Goal: Task Accomplishment & Management: Complete application form

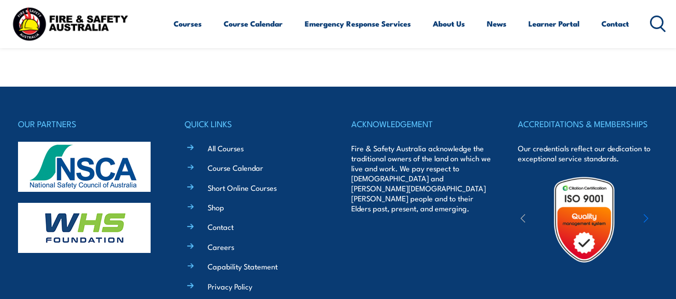
scroll to position [237, 0]
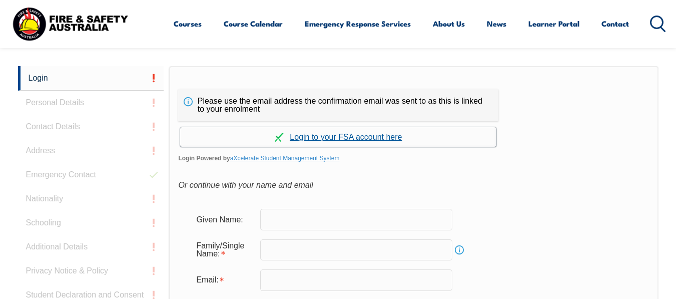
click at [357, 135] on link "Continue with aXcelerate" at bounding box center [338, 137] width 316 height 20
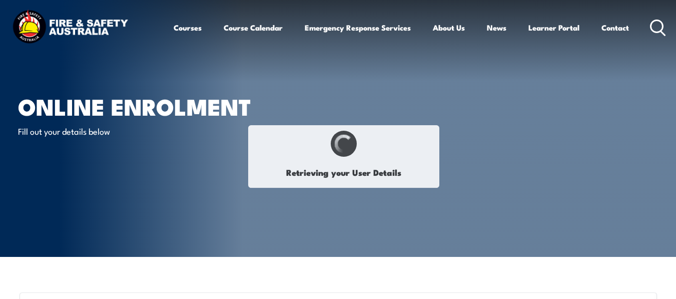
type input "Ajiah"
type input "Atan"
type input "7LRTE2R27D"
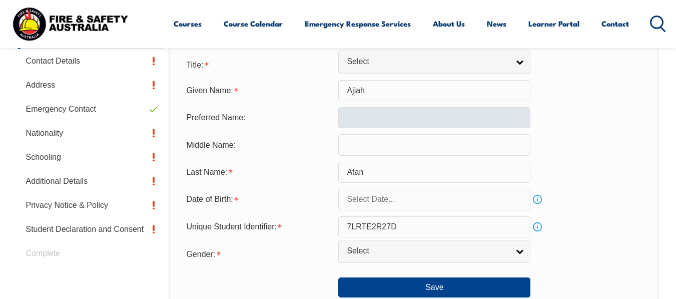
scroll to position [343, 0]
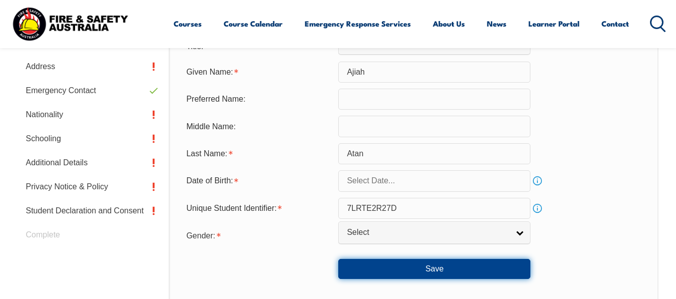
click at [447, 265] on button "Save" at bounding box center [434, 269] width 192 height 20
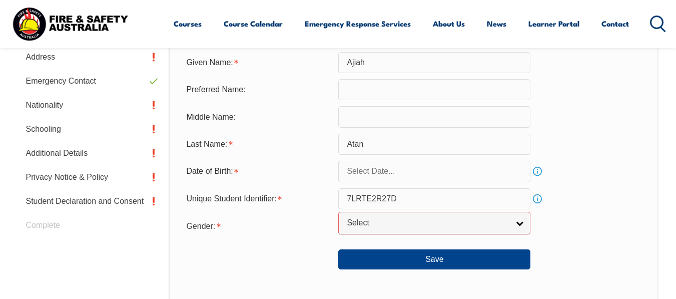
scroll to position [324, 0]
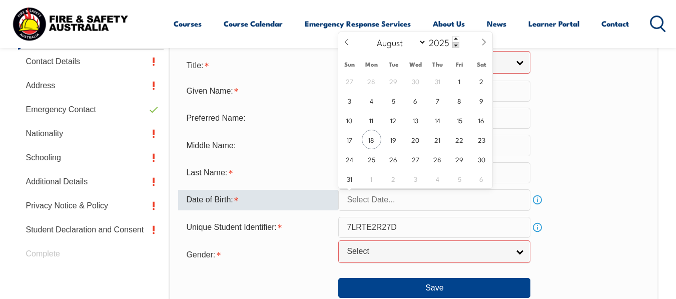
click at [454, 200] on input "text" at bounding box center [434, 199] width 192 height 21
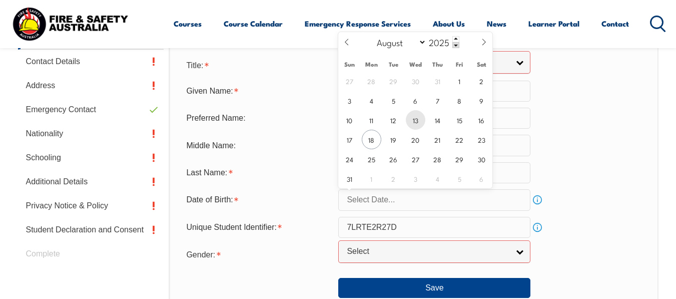
click at [419, 122] on span "13" at bounding box center [416, 120] width 20 height 20
type input "[DATE]"
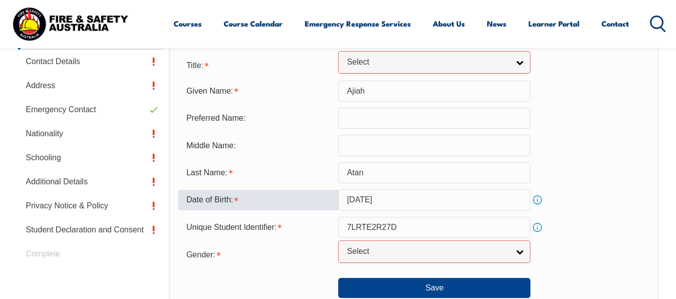
click at [408, 199] on input "[DATE]" at bounding box center [434, 199] width 192 height 21
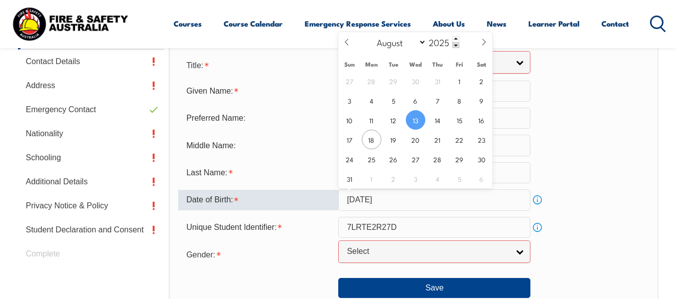
click at [361, 200] on input "[DATE]" at bounding box center [434, 199] width 192 height 21
click at [350, 41] on icon at bounding box center [346, 42] width 7 height 7
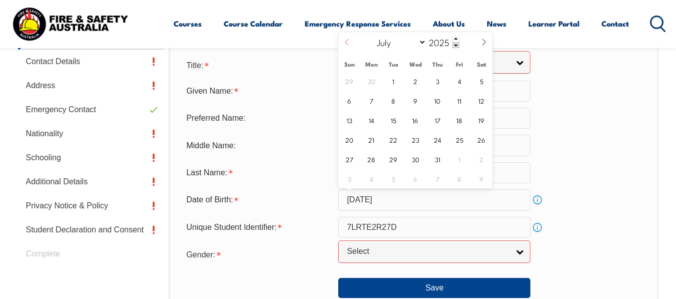
click at [350, 41] on icon at bounding box center [346, 42] width 7 height 7
click at [347, 41] on icon at bounding box center [346, 42] width 7 height 7
select select "2"
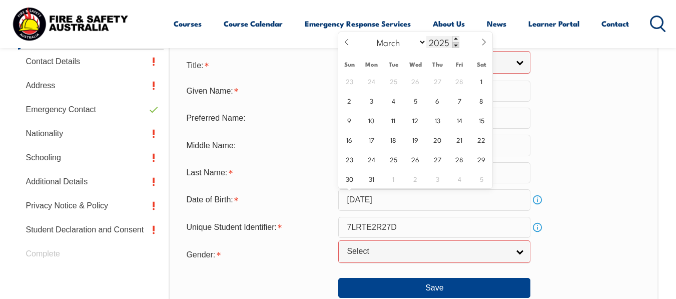
click at [456, 45] on span at bounding box center [456, 45] width 7 height 6
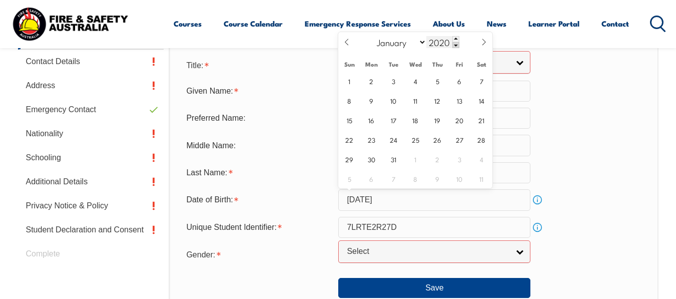
click at [456, 45] on span at bounding box center [456, 45] width 7 height 6
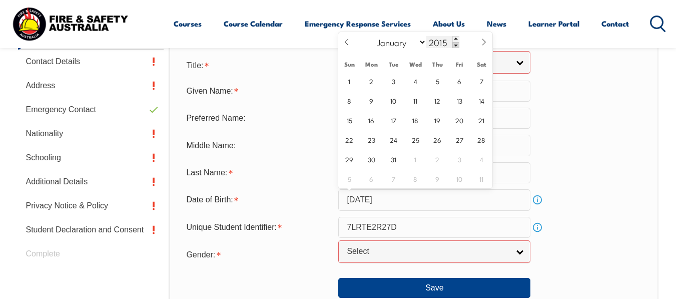
click at [456, 45] on span at bounding box center [456, 45] width 7 height 6
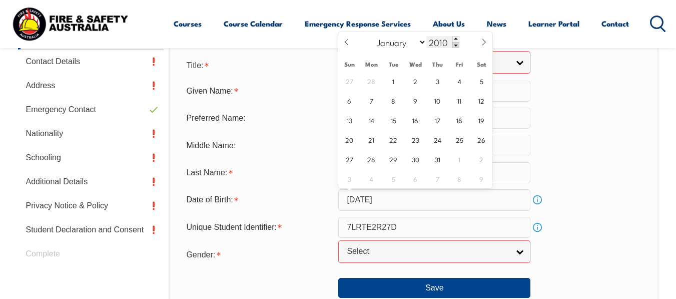
click at [456, 45] on span at bounding box center [456, 45] width 7 height 6
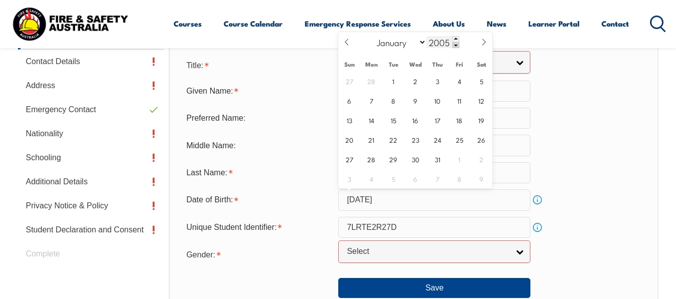
click at [456, 45] on span at bounding box center [456, 45] width 7 height 6
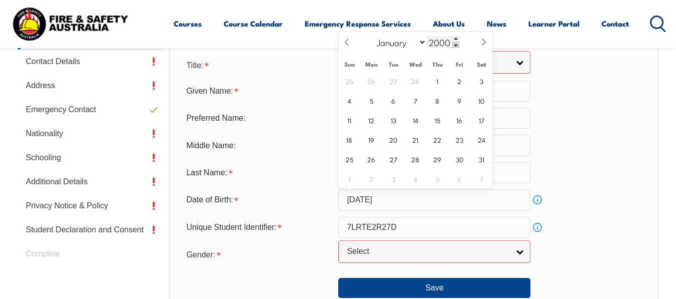
click at [456, 45] on span at bounding box center [456, 45] width 7 height 6
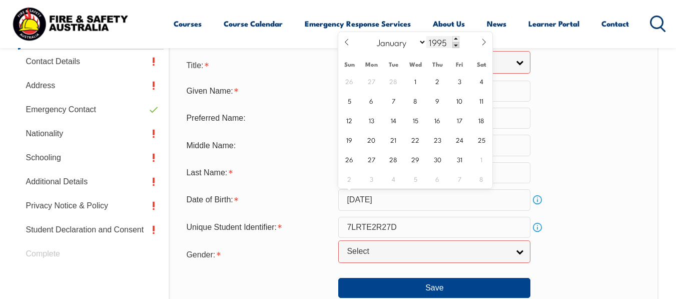
click at [456, 45] on span at bounding box center [456, 45] width 7 height 6
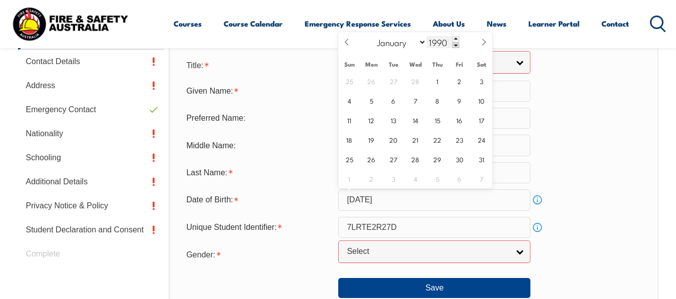
click at [456, 45] on span at bounding box center [456, 45] width 7 height 6
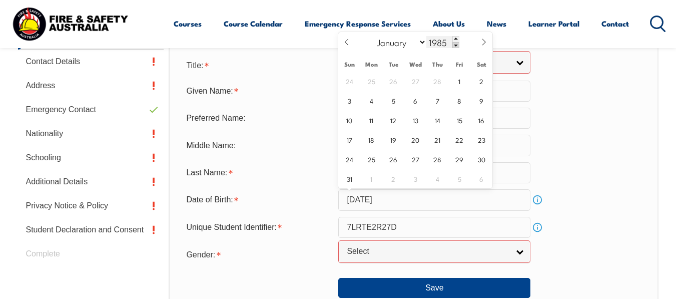
click at [456, 45] on span at bounding box center [456, 45] width 7 height 6
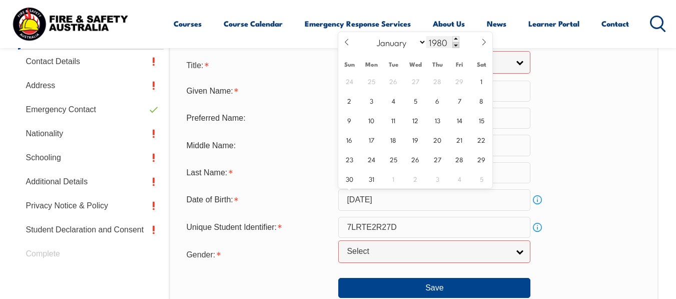
click at [456, 45] on span at bounding box center [456, 45] width 7 height 6
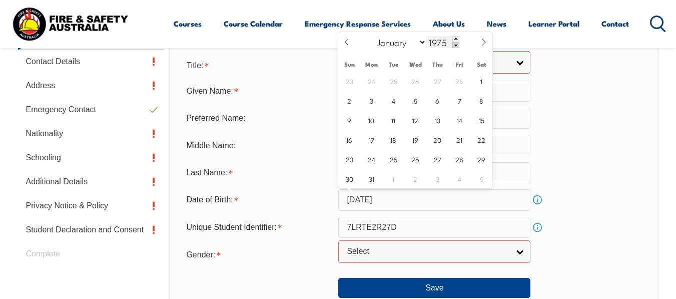
click at [456, 45] on span at bounding box center [456, 45] width 7 height 6
type input "1971"
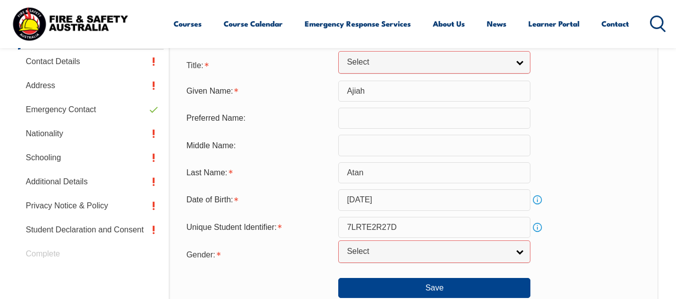
click at [592, 227] on div "Unique Student Identifier: 7LRTE2R27D Info" at bounding box center [413, 227] width 471 height 21
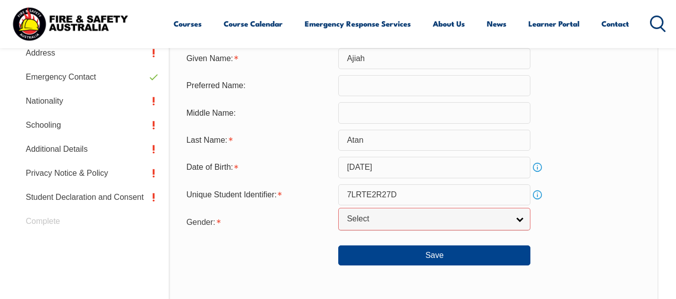
scroll to position [424, 0]
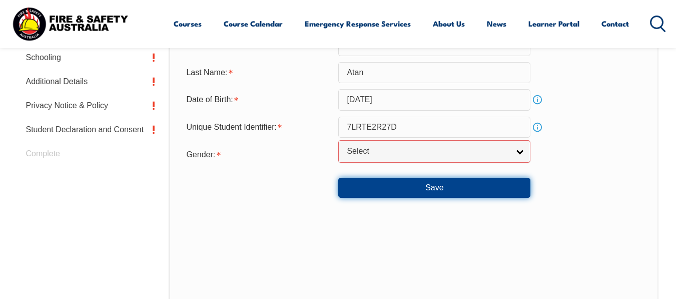
click at [429, 189] on button "Save" at bounding box center [434, 188] width 192 height 20
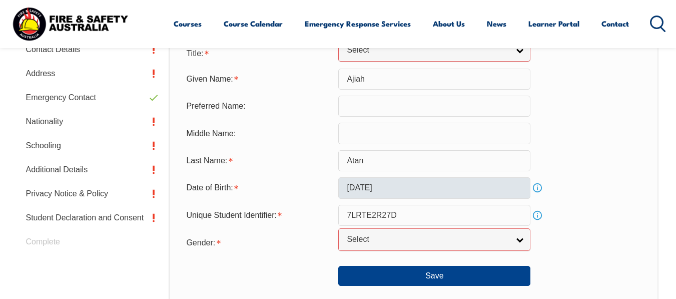
scroll to position [324, 0]
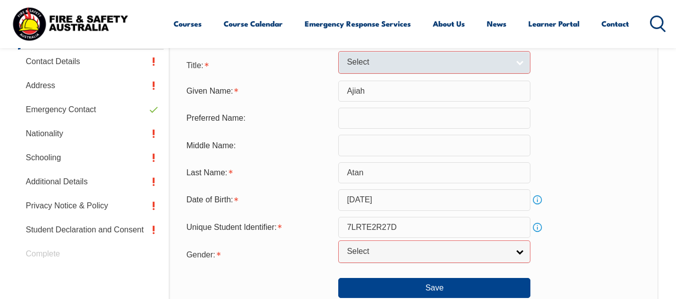
click at [518, 61] on link "Select" at bounding box center [434, 62] width 192 height 23
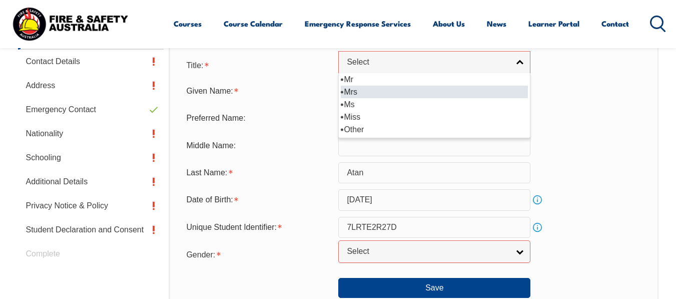
click at [359, 91] on li "Mrs" at bounding box center [434, 92] width 187 height 13
select select "Mrs"
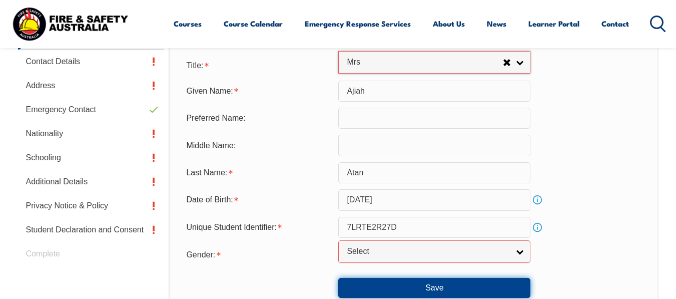
click at [459, 286] on button "Save" at bounding box center [434, 288] width 192 height 20
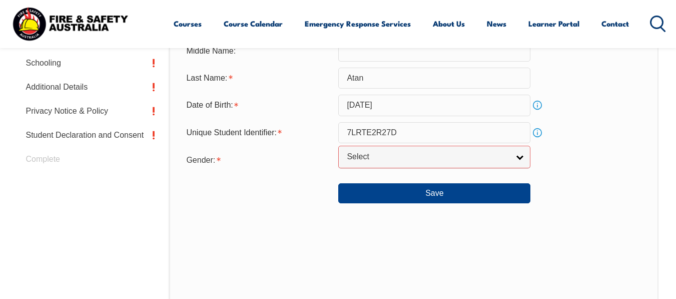
scroll to position [363, 0]
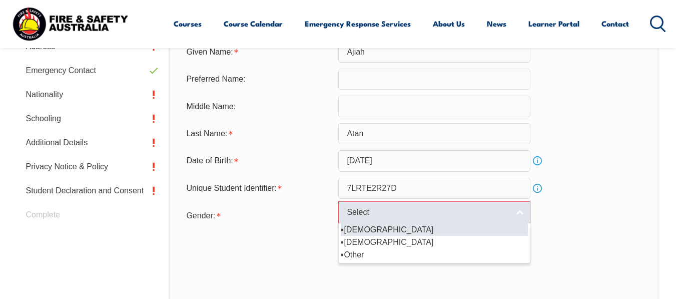
click at [519, 213] on link "Select" at bounding box center [434, 212] width 192 height 23
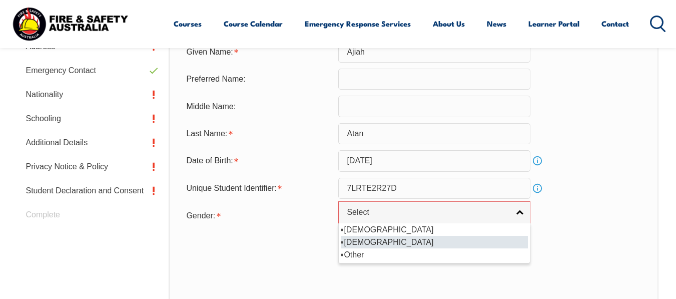
click at [438, 244] on li "[DEMOGRAPHIC_DATA]" at bounding box center [434, 242] width 187 height 13
select select "F"
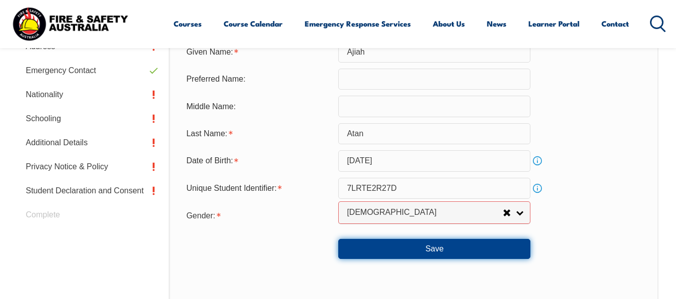
click at [458, 250] on button "Save" at bounding box center [434, 249] width 192 height 20
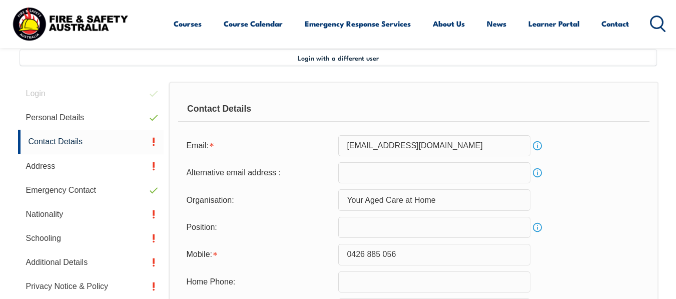
scroll to position [243, 0]
click at [354, 171] on input "email" at bounding box center [434, 173] width 192 height 21
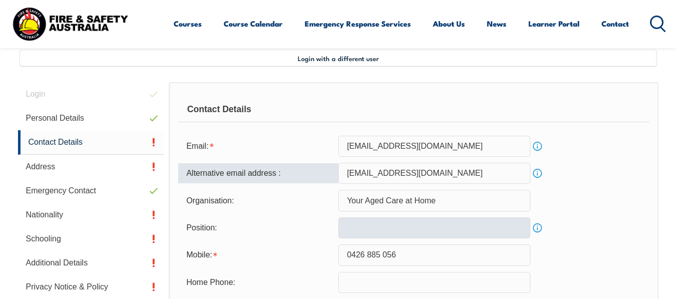
type input "[EMAIL_ADDRESS][DOMAIN_NAME]"
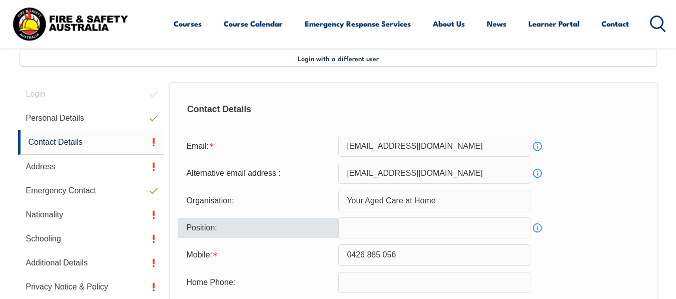
click at [411, 223] on input "text" at bounding box center [434, 227] width 192 height 21
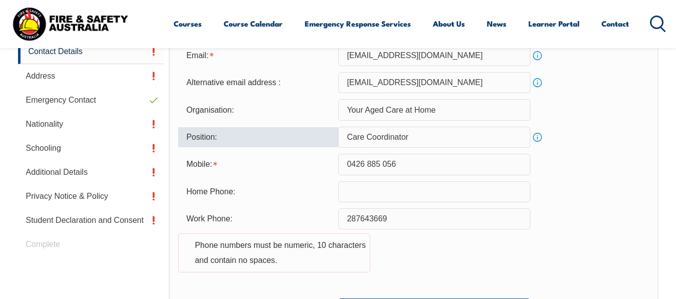
scroll to position [343, 0]
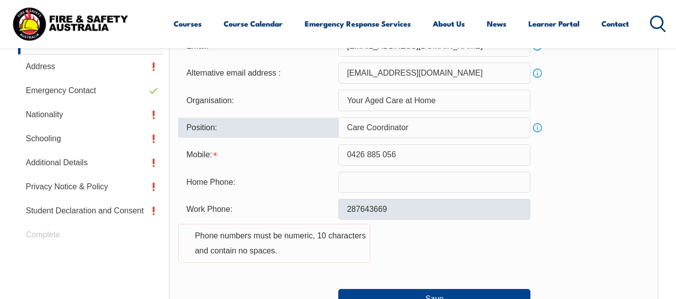
type input "Care Coordinator"
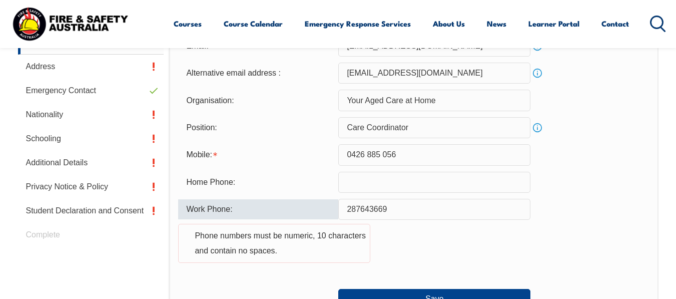
click at [347, 209] on input "287643669" at bounding box center [434, 209] width 192 height 21
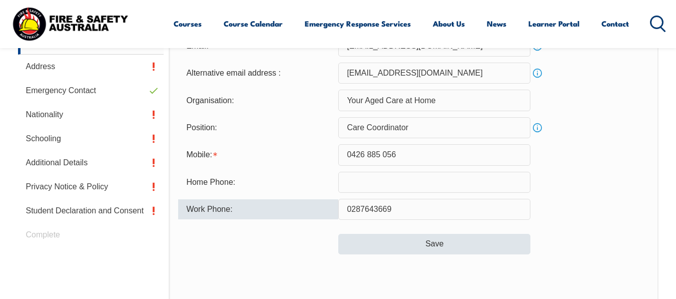
type input "0287643669"
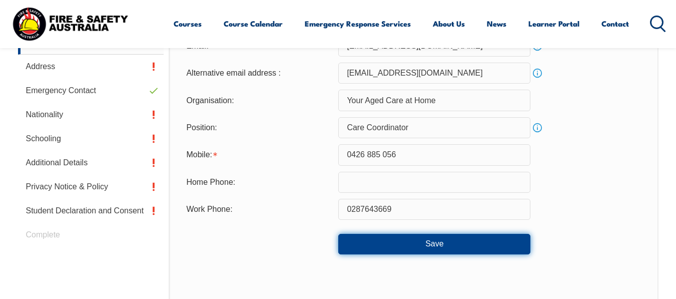
click at [405, 246] on button "Save" at bounding box center [434, 244] width 192 height 20
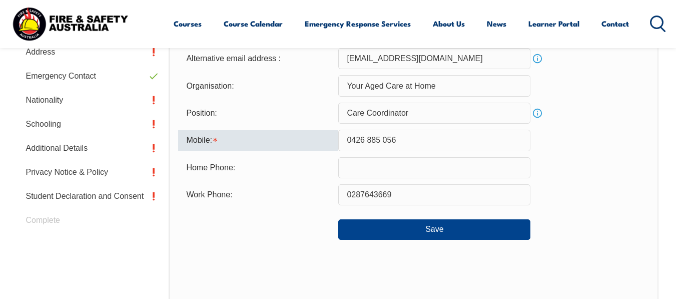
scroll to position [337, 0]
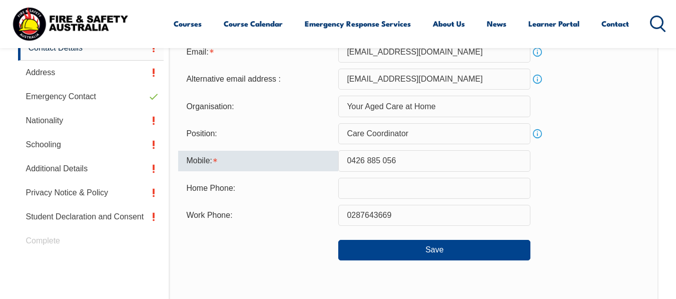
click at [560, 241] on div "Save" at bounding box center [413, 246] width 471 height 28
click at [367, 161] on input "0426 885 056" at bounding box center [434, 160] width 192 height 21
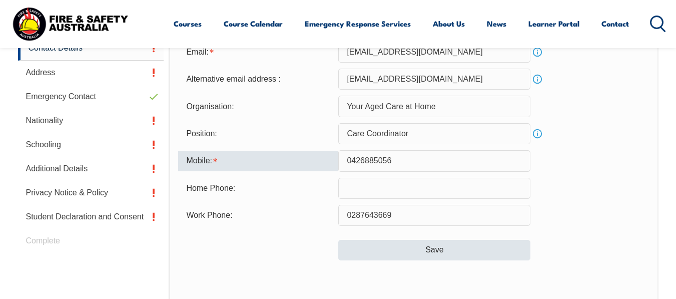
type input "0426885056"
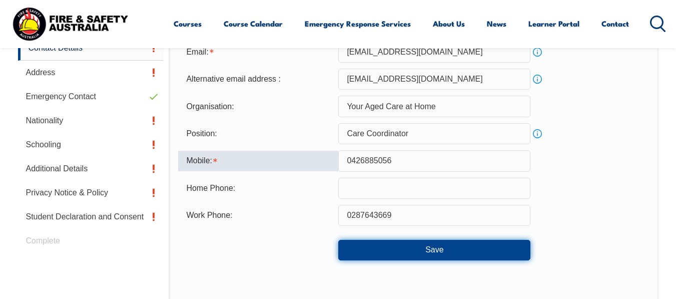
click at [457, 254] on button "Save" at bounding box center [434, 250] width 192 height 20
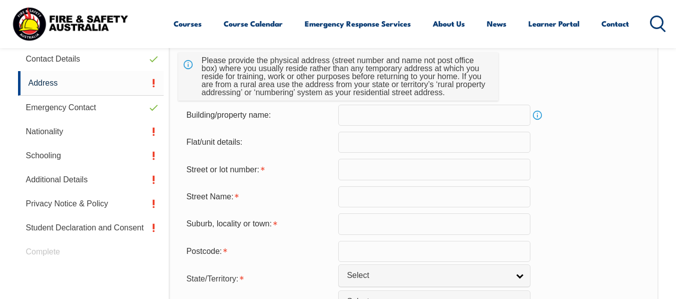
scroll to position [343, 0]
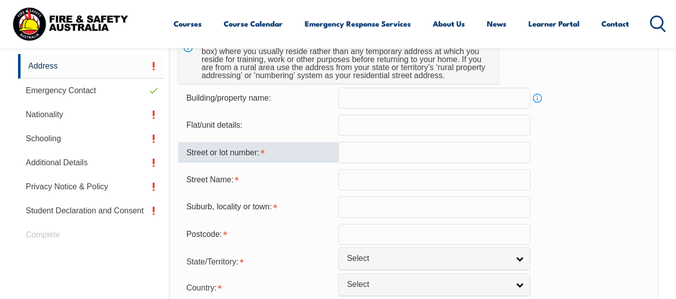
click at [355, 153] on input "text" at bounding box center [434, 152] width 192 height 21
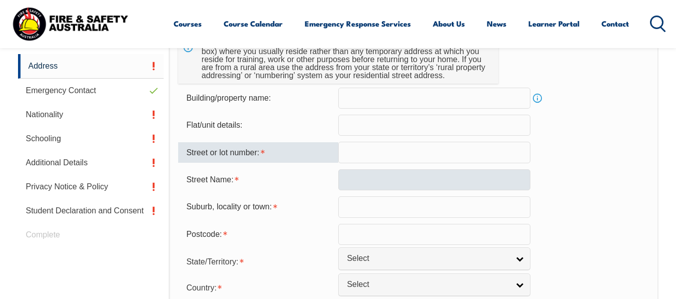
type input "2"
type input "2 Wimbledon Court"
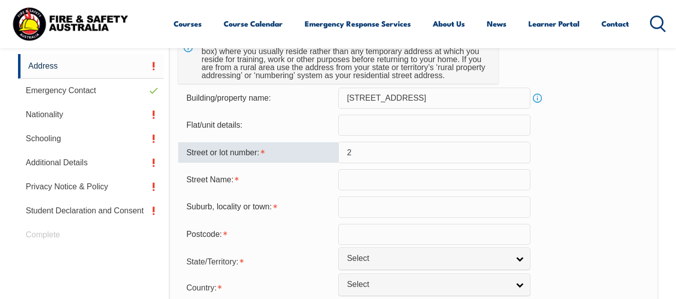
type input "WIMBLEDON COURT"
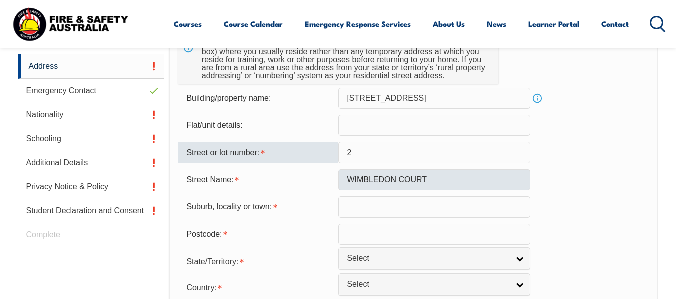
type input "[GEOGRAPHIC_DATA]"
type input "2173"
select select "[GEOGRAPHIC_DATA]"
type input "New South Wales"
select select "1101"
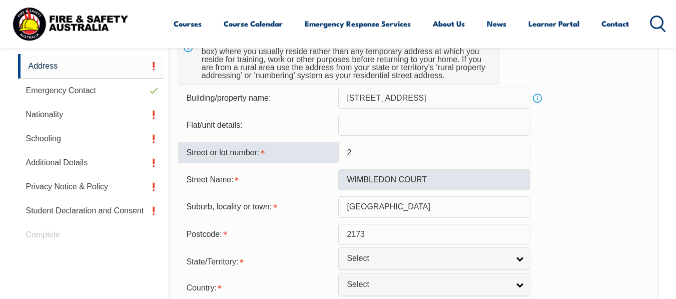
type input "New South Wales"
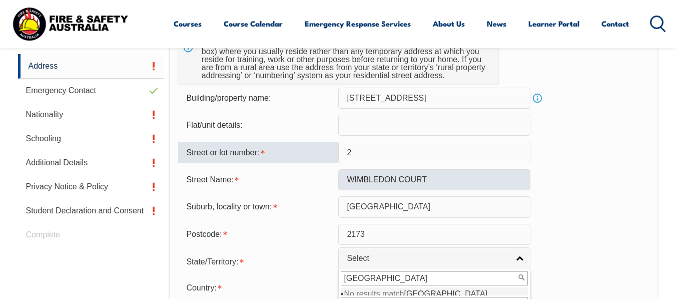
scroll to position [498, 0]
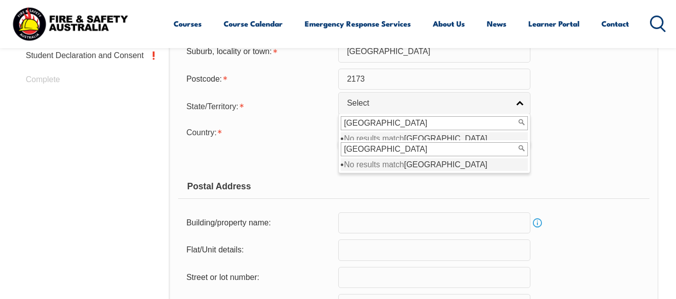
click at [601, 236] on form "Usual Residential Address Please provide the physical address (street number an…" at bounding box center [413, 162] width 471 height 641
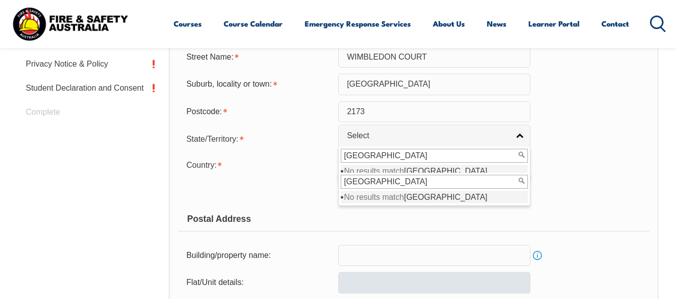
scroll to position [398, 0]
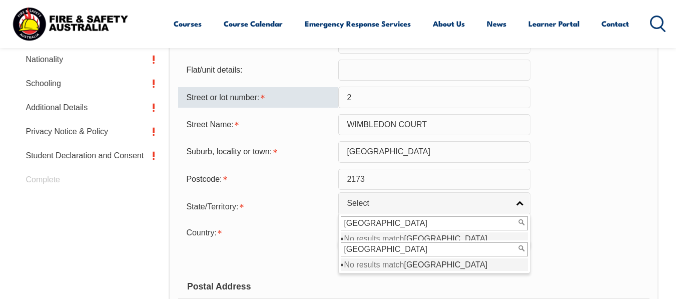
click at [392, 227] on input "New South Wales" at bounding box center [434, 223] width 187 height 14
click at [558, 230] on div "Country: Adelie Land (France) Afghanistan Aland Islands Albania Algeria Andorra…" at bounding box center [413, 232] width 471 height 20
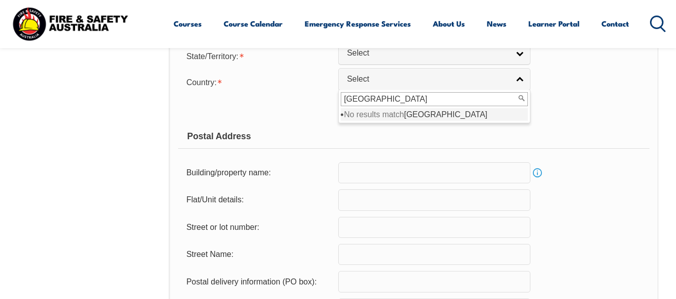
scroll to position [498, 0]
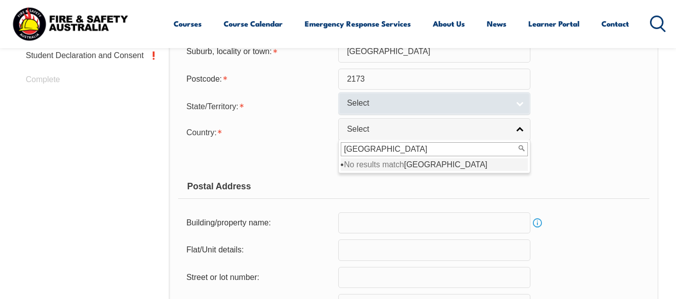
click at [517, 105] on link "Select" at bounding box center [434, 103] width 192 height 23
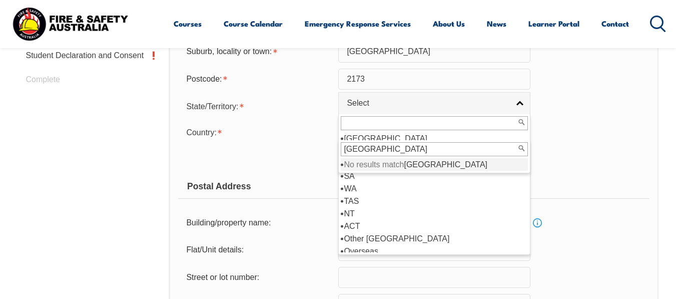
click at [477, 157] on div "New South Wales" at bounding box center [434, 149] width 191 height 18
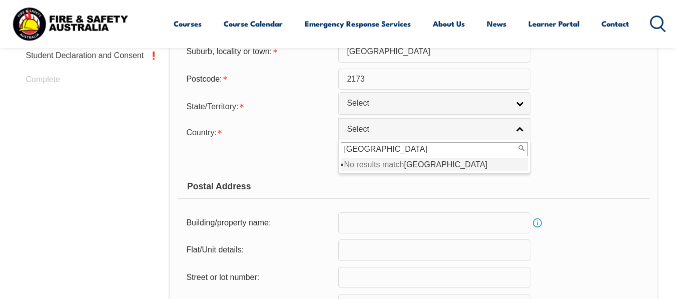
click at [438, 151] on input "New South Wales" at bounding box center [434, 149] width 187 height 14
click at [554, 181] on div "Postal Address" at bounding box center [413, 186] width 471 height 25
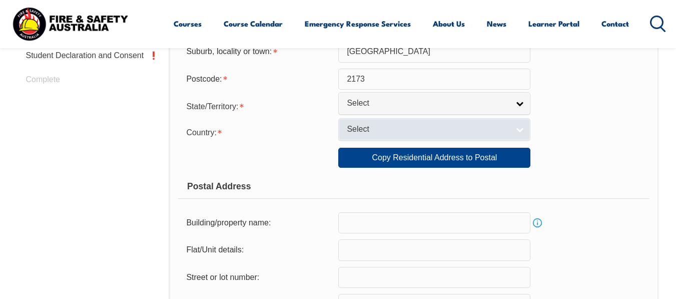
click at [518, 131] on link "Select" at bounding box center [434, 129] width 192 height 23
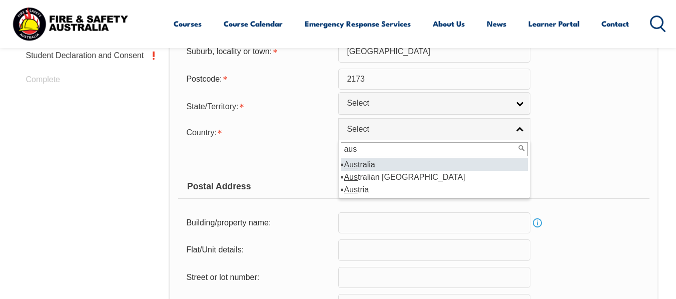
type input "aus"
click at [423, 168] on li "Aus tralia" at bounding box center [434, 164] width 187 height 13
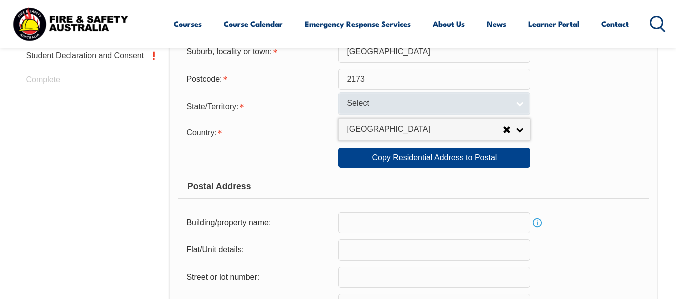
click at [519, 104] on link "Select" at bounding box center [434, 103] width 192 height 23
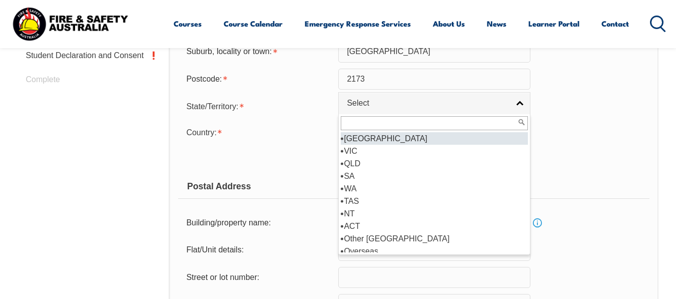
click at [507, 140] on li "[GEOGRAPHIC_DATA]" at bounding box center [434, 138] width 187 height 13
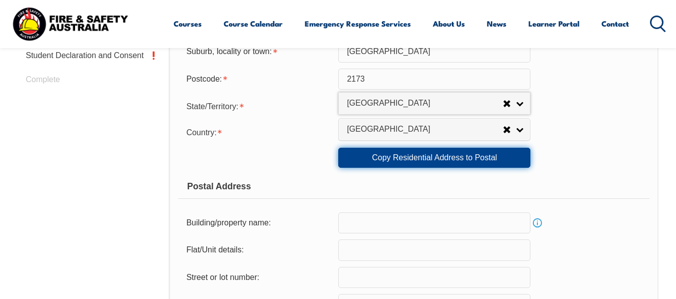
click at [453, 157] on link "Copy Residential Address to Postal" at bounding box center [434, 158] width 192 height 20
type input "2 Wimbledon Court"
type input "2"
type input "WIMBLEDON COURT"
type input "[GEOGRAPHIC_DATA]"
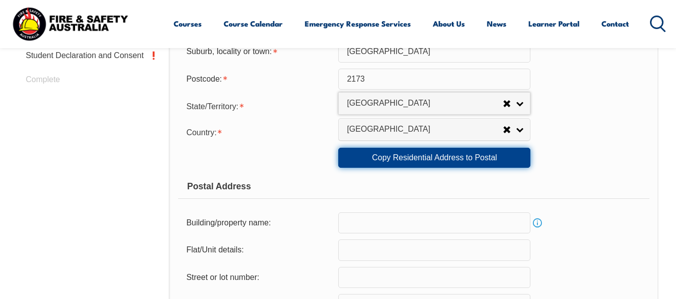
select select "[GEOGRAPHIC_DATA]"
type input "2173"
select select "1101"
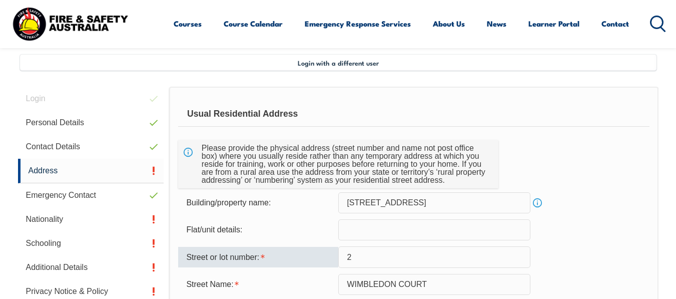
scroll to position [298, 0]
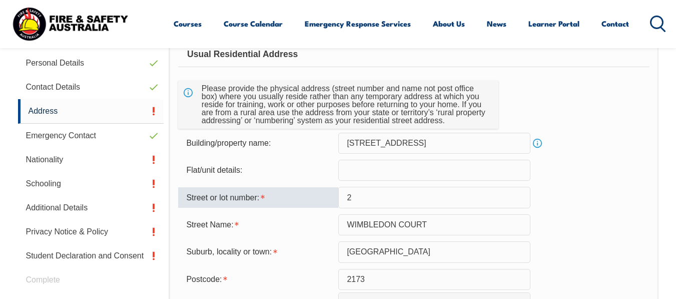
click at [424, 145] on input "2 Wimbledon Court" at bounding box center [434, 143] width 192 height 21
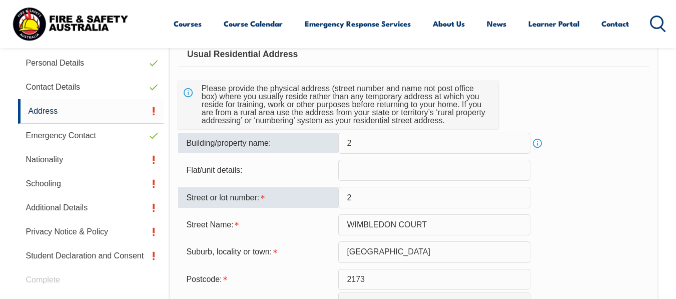
type input "2"
click at [623, 220] on div "Street Name: WIMBLEDON COURT" at bounding box center [413, 224] width 471 height 21
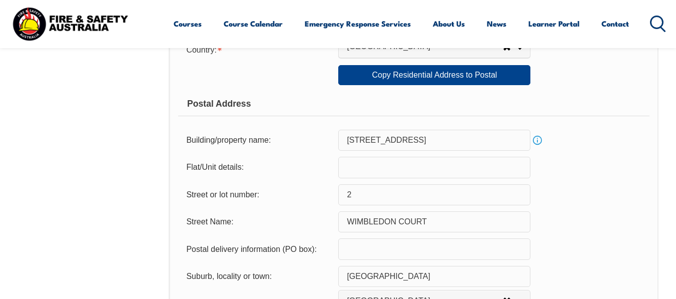
scroll to position [598, 0]
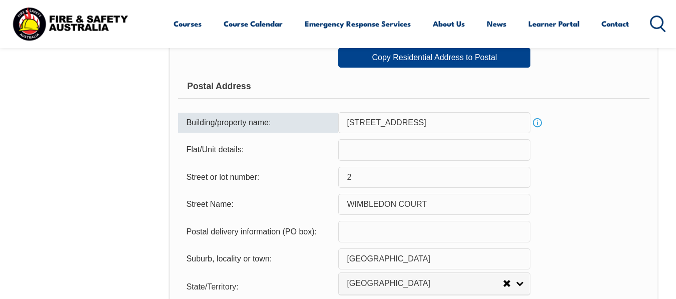
click at [425, 125] on input "2 Wimbledon Court" at bounding box center [434, 122] width 192 height 21
type input "2"
click at [584, 165] on form "Usual Residential Address Please provide the physical address (street number an…" at bounding box center [413, 62] width 471 height 641
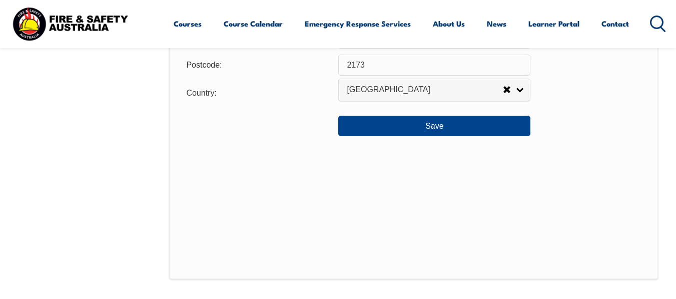
scroll to position [849, 0]
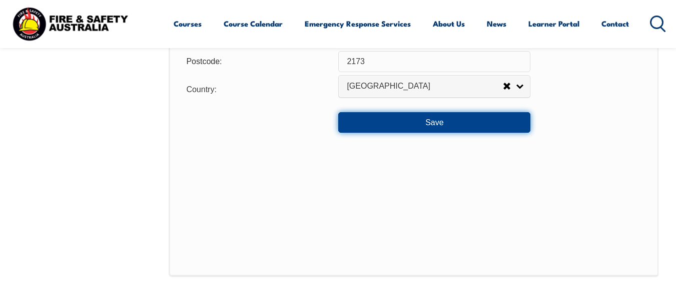
click at [425, 124] on button "Save" at bounding box center [434, 122] width 192 height 20
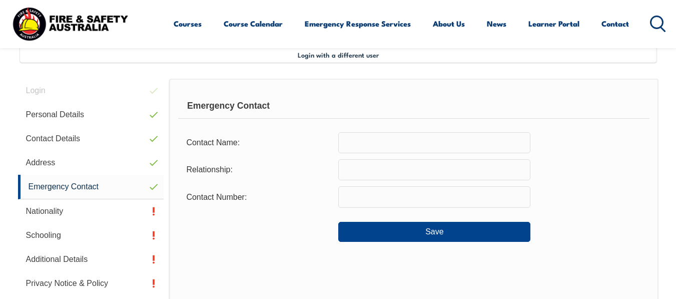
scroll to position [243, 0]
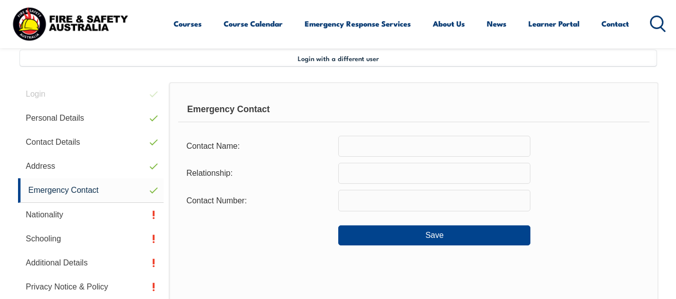
click at [464, 145] on input "text" at bounding box center [434, 146] width 192 height 21
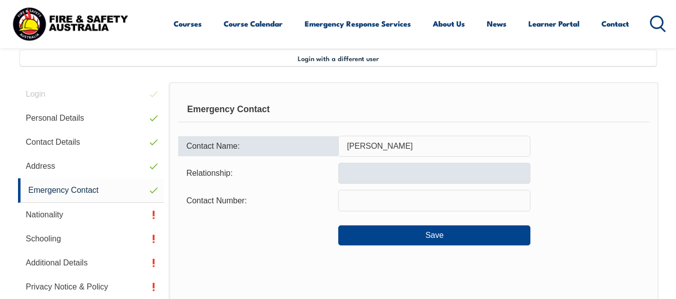
type input "[PERSON_NAME]"
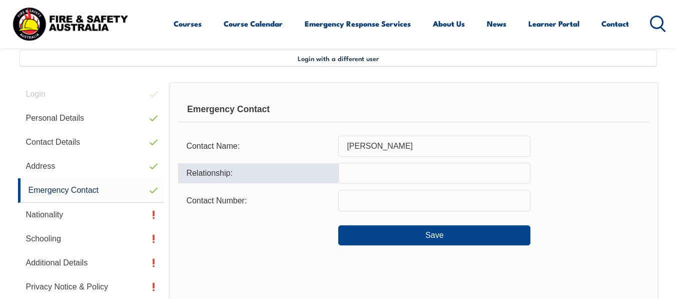
click at [424, 174] on input "text" at bounding box center [434, 173] width 192 height 21
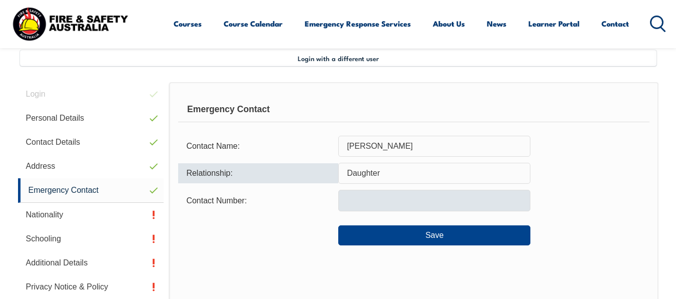
type input "Daughter"
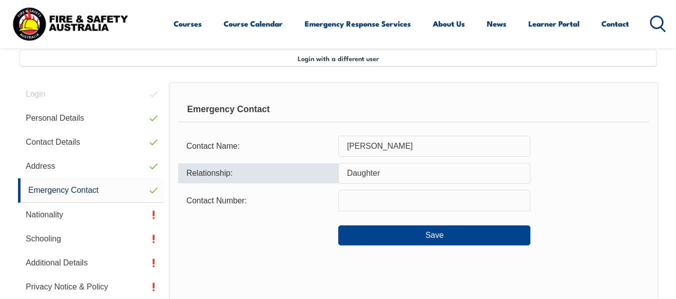
click at [430, 203] on input "text" at bounding box center [434, 200] width 192 height 21
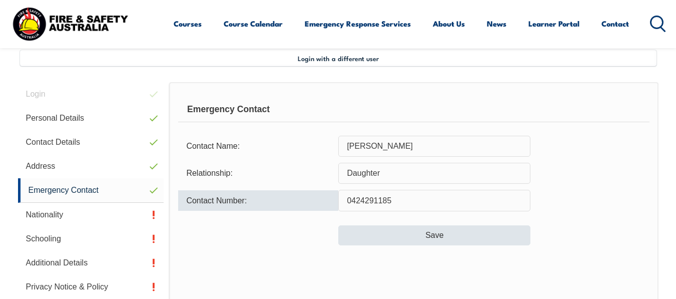
type input "0424291185"
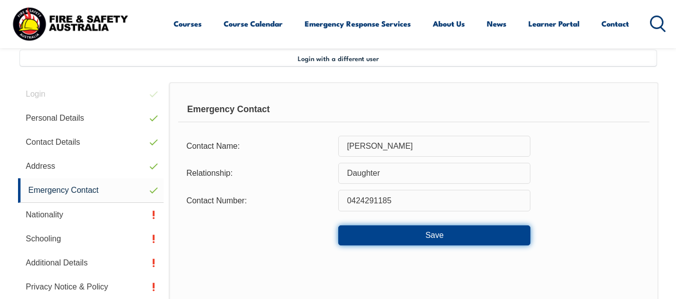
click at [415, 233] on button "Save" at bounding box center [434, 235] width 192 height 20
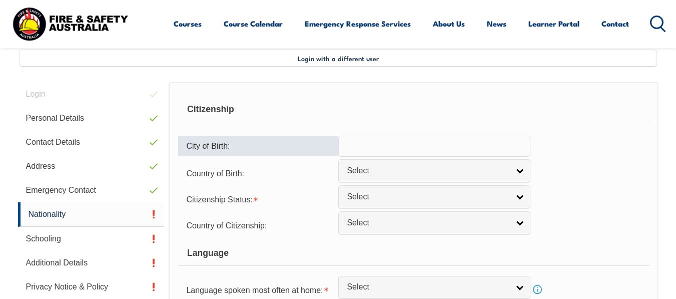
click at [441, 151] on input "text" at bounding box center [434, 146] width 192 height 21
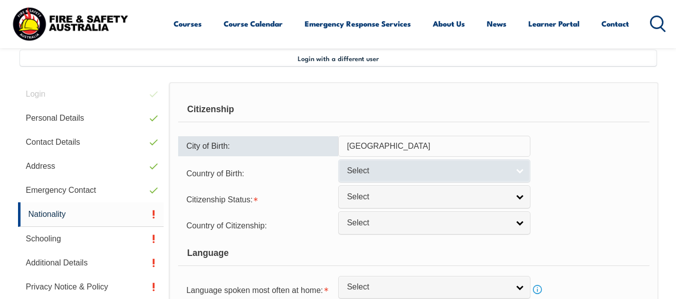
type input "[GEOGRAPHIC_DATA]"
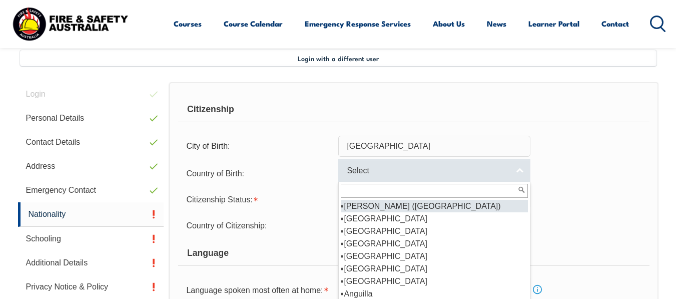
click at [519, 169] on link "Select" at bounding box center [434, 170] width 192 height 23
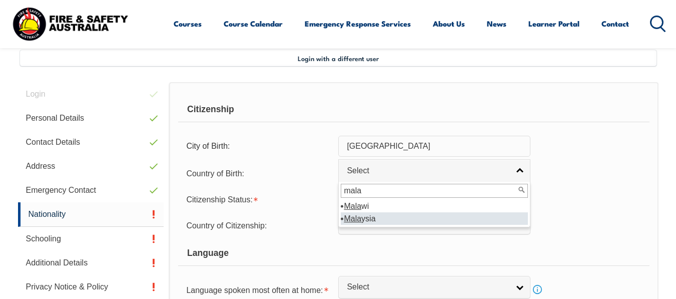
type input "mala"
click at [364, 217] on li "Mala ysia" at bounding box center [434, 218] width 187 height 13
select select "5203"
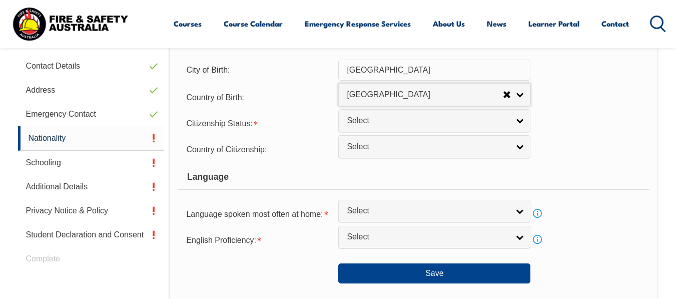
scroll to position [293, 0]
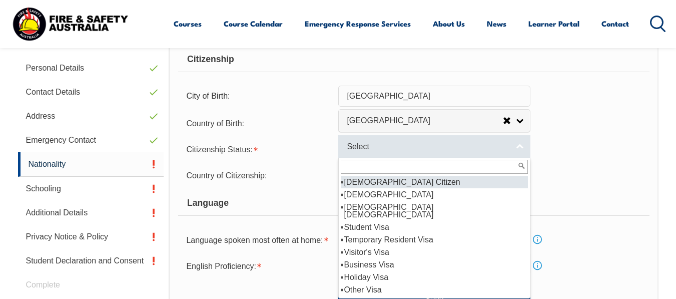
click at [519, 146] on link "Select" at bounding box center [434, 146] width 192 height 23
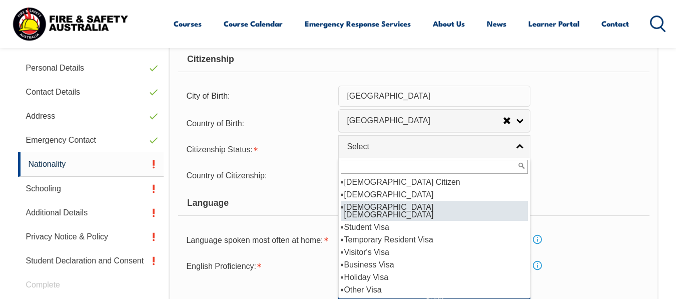
click at [486, 209] on li "[DEMOGRAPHIC_DATA] [DEMOGRAPHIC_DATA]" at bounding box center [434, 211] width 187 height 20
select select "3"
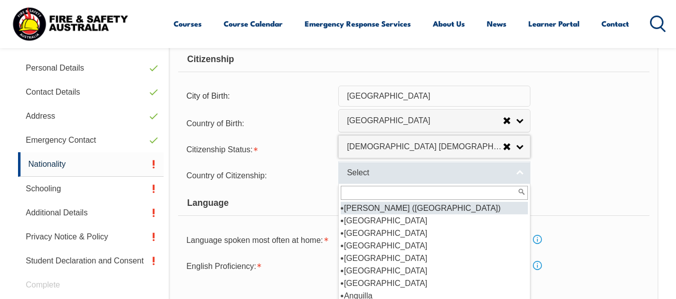
click at [517, 174] on link "Select" at bounding box center [434, 172] width 192 height 23
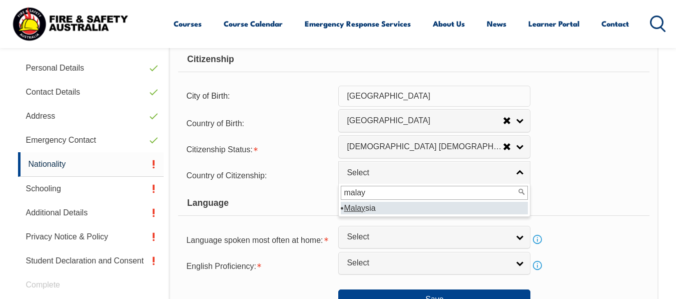
type input "malay"
click at [461, 212] on li "Malay sia" at bounding box center [434, 208] width 187 height 13
select select "5203"
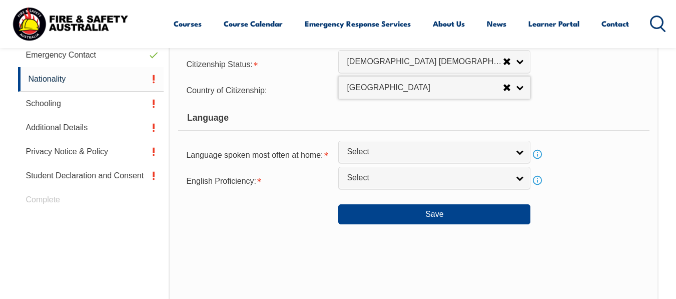
scroll to position [393, 0]
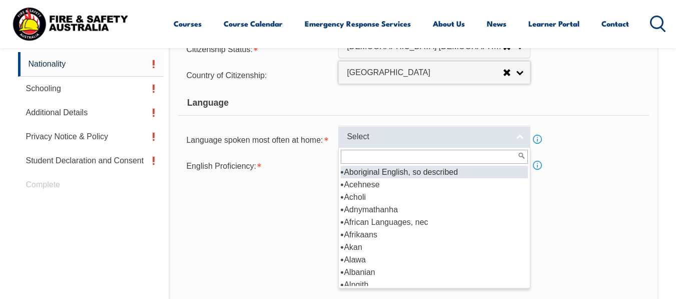
click at [520, 136] on link "Select" at bounding box center [434, 137] width 192 height 23
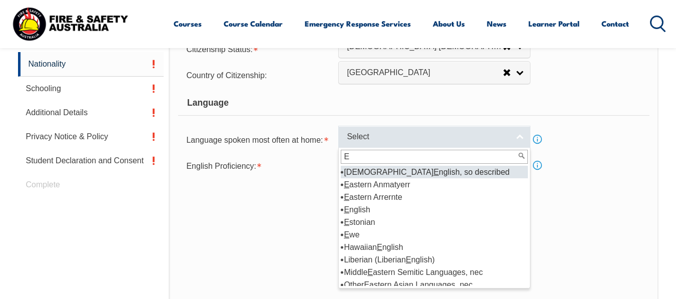
click at [519, 141] on link "Select" at bounding box center [434, 137] width 192 height 23
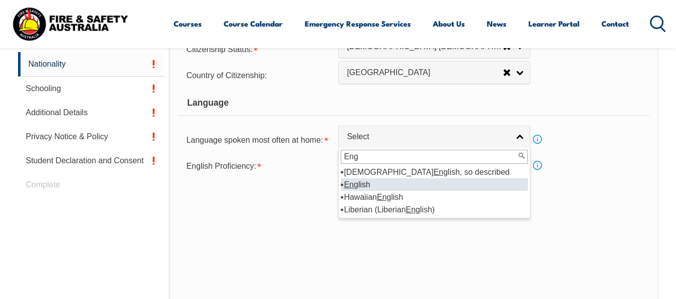
type input "Eng"
click at [370, 184] on li "Eng lish" at bounding box center [434, 184] width 187 height 13
select select "1201"
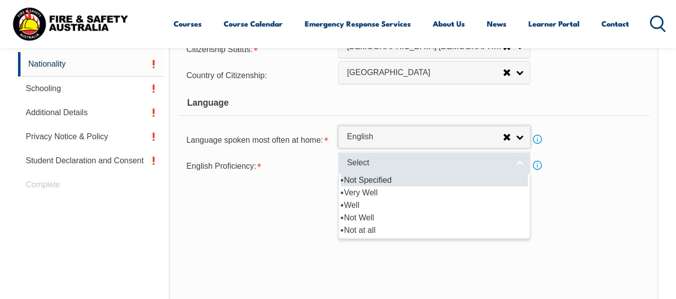
click at [522, 160] on link "Select" at bounding box center [434, 163] width 192 height 23
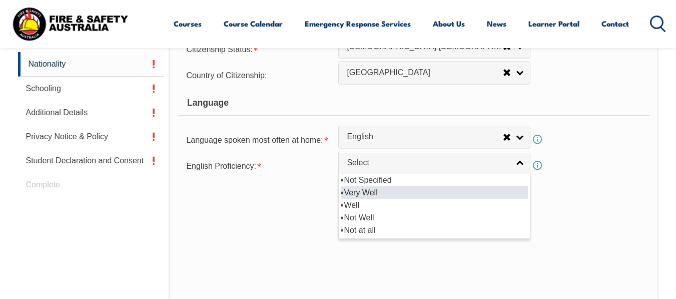
click at [394, 193] on li "Very Well" at bounding box center [434, 192] width 187 height 13
select select "1"
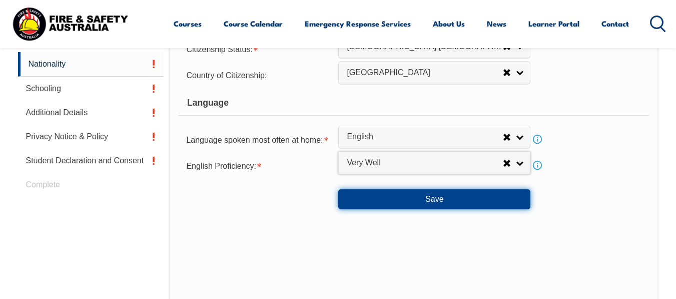
click at [430, 198] on button "Save" at bounding box center [434, 199] width 192 height 20
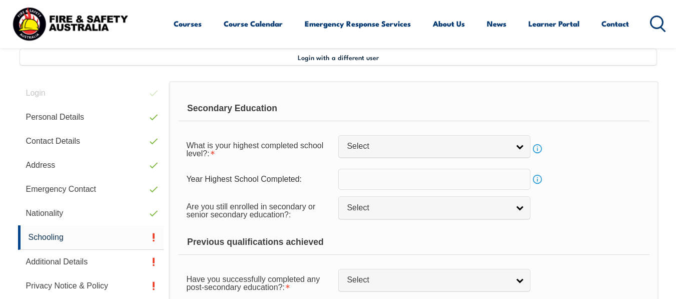
scroll to position [243, 0]
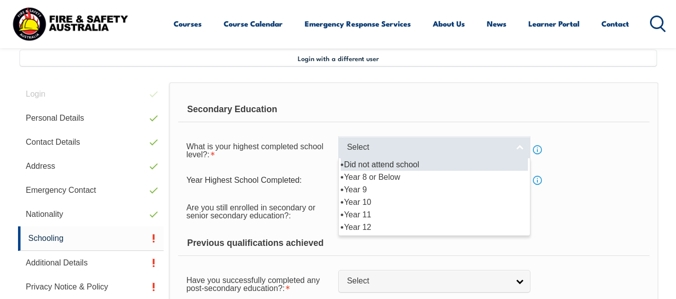
click at [518, 144] on link "Select" at bounding box center [434, 147] width 192 height 23
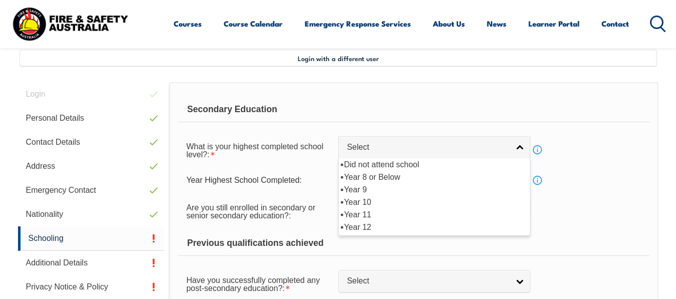
click at [581, 198] on div "Are you still enrolled in secondary or senior secondary education?: Not Specifi…" at bounding box center [413, 211] width 471 height 28
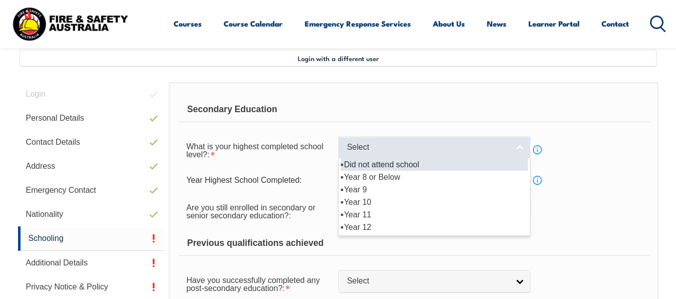
click at [517, 147] on link "Select" at bounding box center [434, 147] width 192 height 23
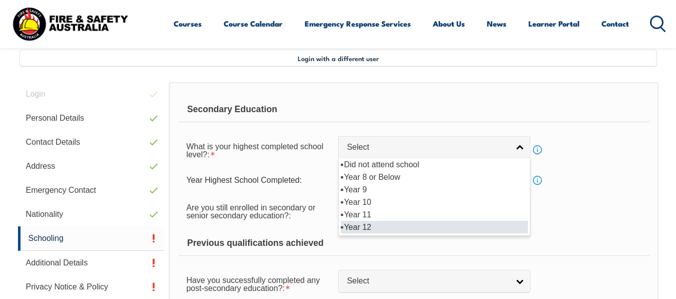
click at [431, 229] on li "Year 12" at bounding box center [434, 227] width 187 height 13
select select "12"
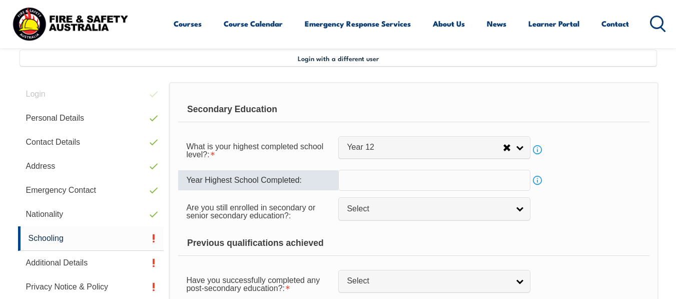
click at [389, 179] on input "text" at bounding box center [434, 180] width 192 height 21
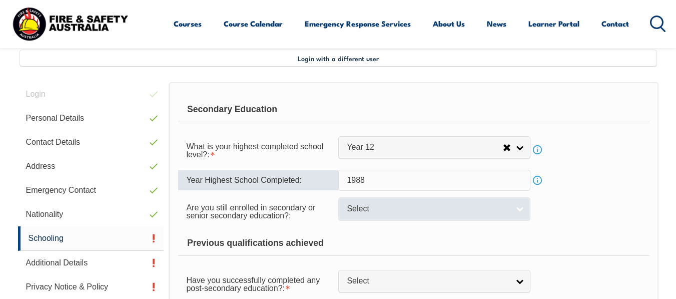
type input "1988"
click at [522, 210] on link "Select" at bounding box center [434, 208] width 192 height 23
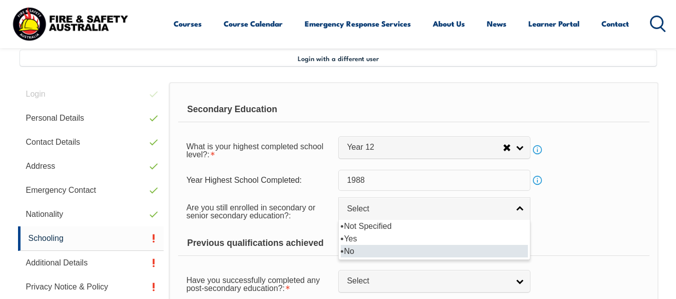
click at [407, 252] on li "No" at bounding box center [434, 251] width 187 height 13
select select "false"
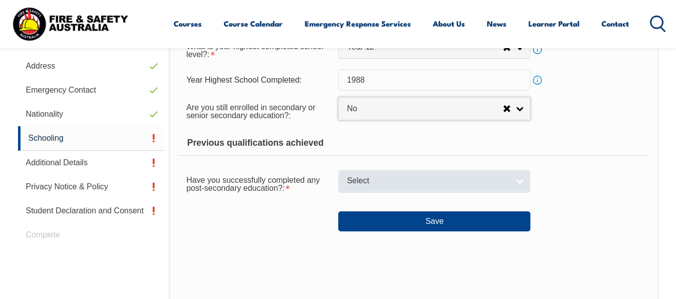
scroll to position [293, 0]
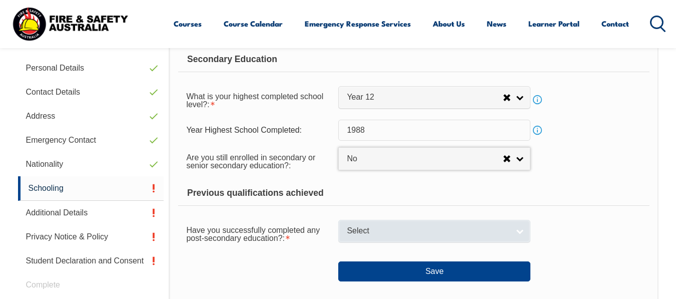
click at [523, 233] on link "Select" at bounding box center [434, 231] width 192 height 23
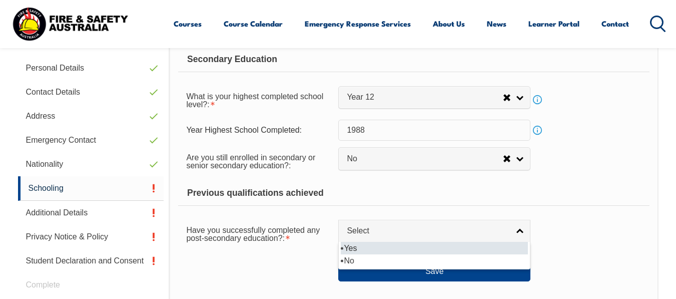
click at [470, 250] on li "Yes" at bounding box center [434, 248] width 187 height 13
select select "true"
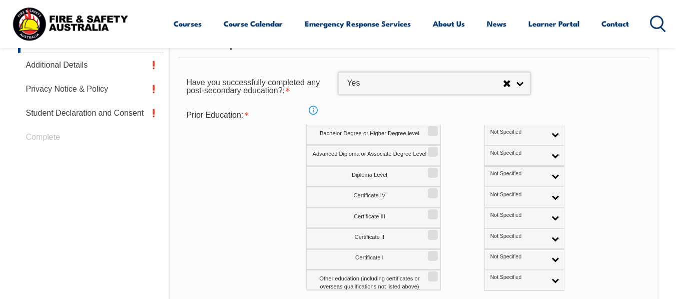
scroll to position [443, 0]
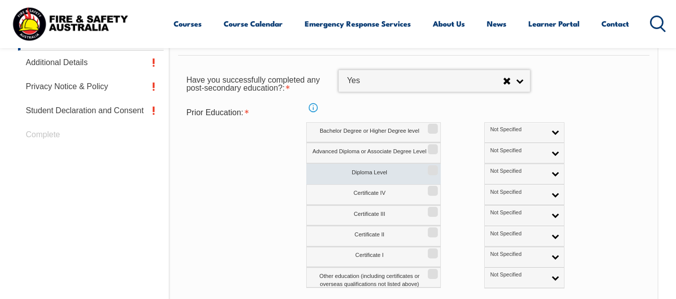
click at [435, 167] on input "Diploma Level" at bounding box center [432, 166] width 6 height 1
checkbox input "true"
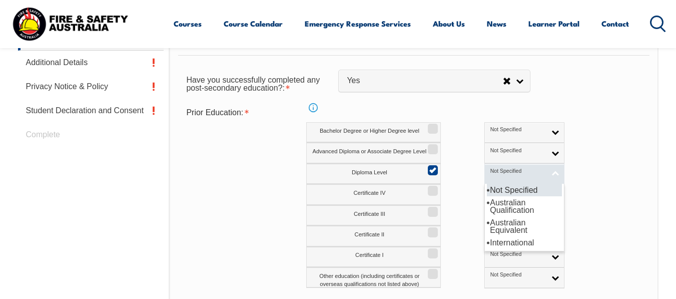
click at [511, 170] on link "Not Specified" at bounding box center [525, 174] width 80 height 21
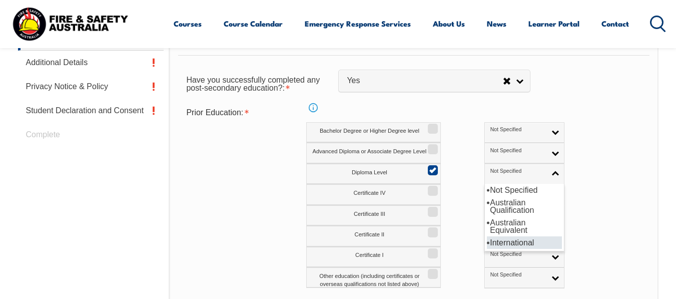
click at [497, 243] on li "International" at bounding box center [524, 242] width 75 height 13
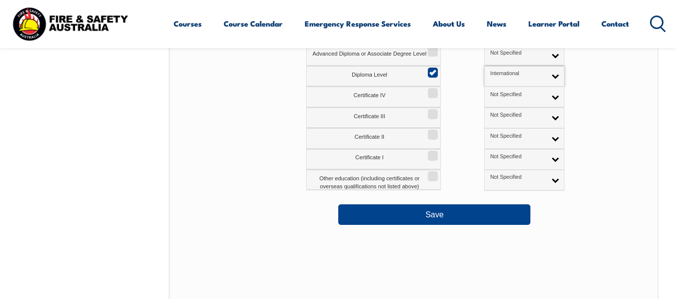
scroll to position [543, 0]
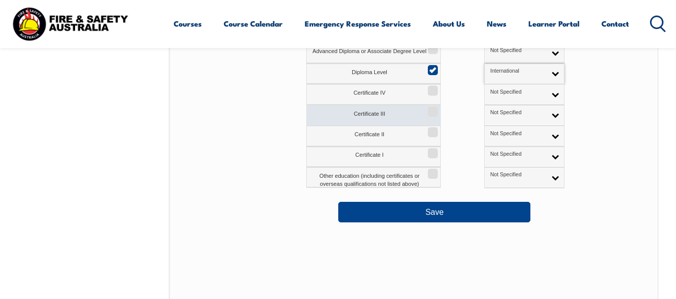
click at [434, 119] on label "Certificate III" at bounding box center [373, 115] width 135 height 21
click at [434, 109] on input "Certificate III" at bounding box center [432, 108] width 6 height 1
checkbox input "true"
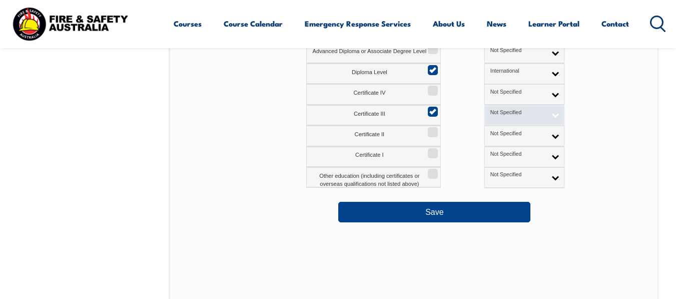
click at [512, 115] on link "Not Specified" at bounding box center [525, 115] width 80 height 21
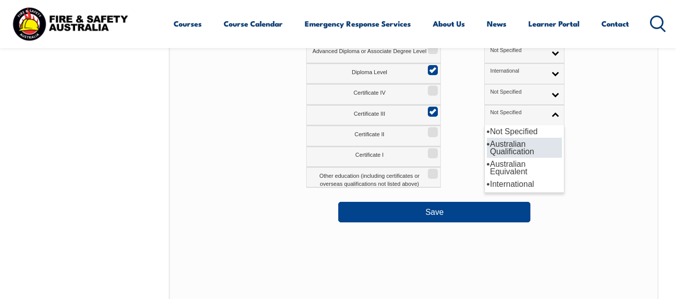
click at [492, 151] on li "Australian Qualification" at bounding box center [524, 148] width 75 height 20
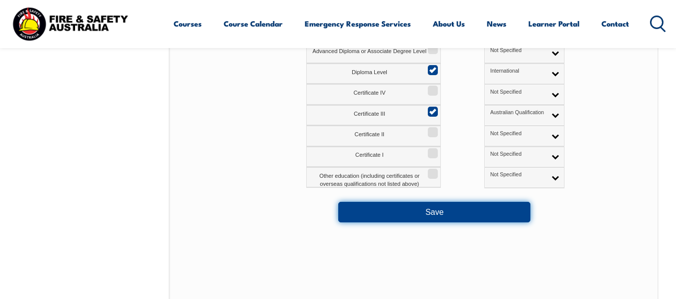
click at [452, 211] on button "Save" at bounding box center [434, 212] width 192 height 20
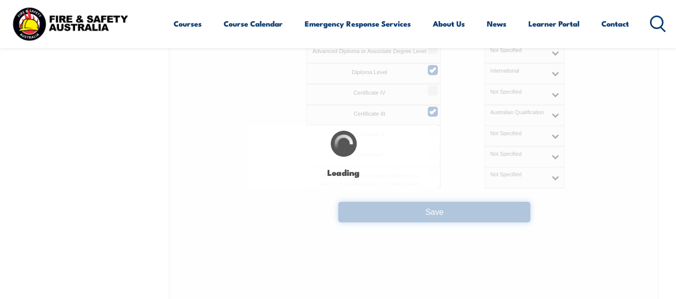
select select
select select "false"
select select "true"
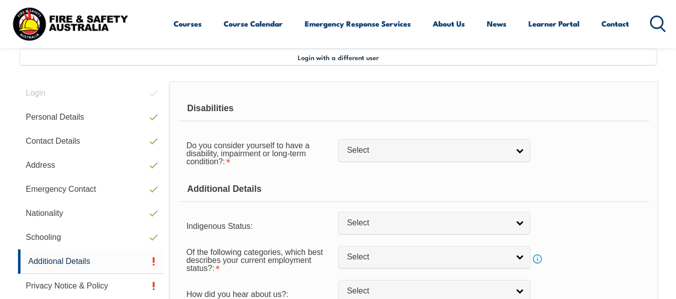
scroll to position [243, 0]
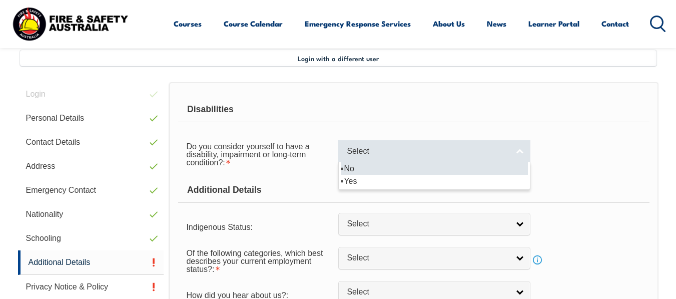
click at [519, 151] on link "Select" at bounding box center [434, 151] width 192 height 23
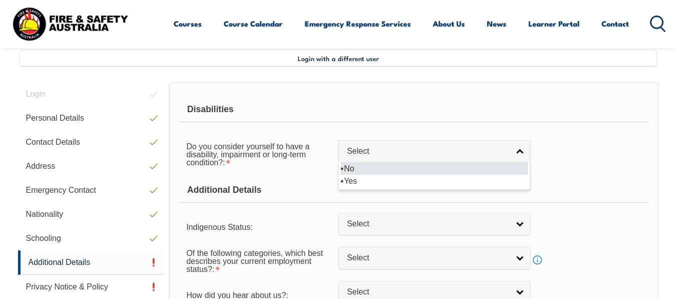
click at [411, 167] on li "No" at bounding box center [434, 168] width 187 height 13
select select "false"
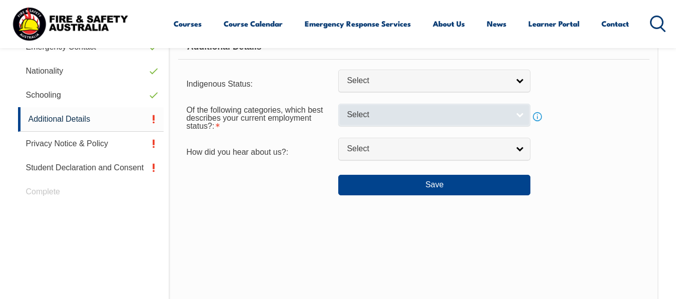
scroll to position [393, 0]
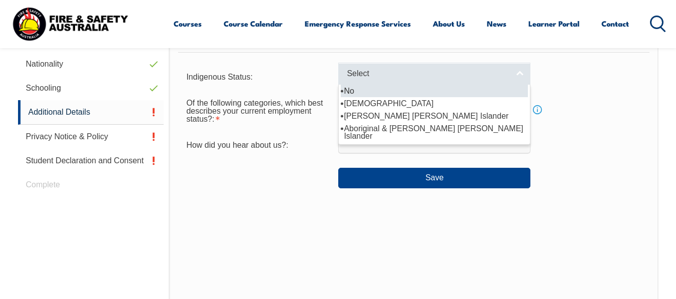
click at [517, 76] on link "Select" at bounding box center [434, 74] width 192 height 23
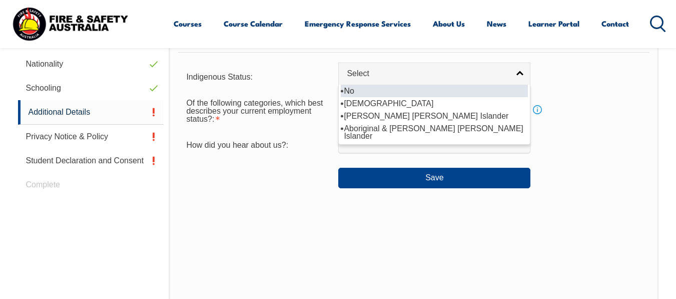
click at [378, 92] on li "No" at bounding box center [434, 91] width 187 height 13
select select "4"
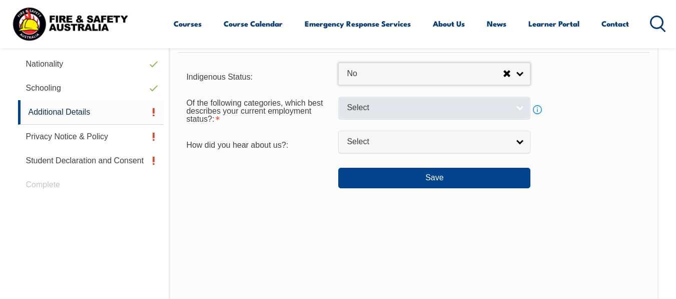
click at [517, 104] on link "Select" at bounding box center [434, 108] width 192 height 23
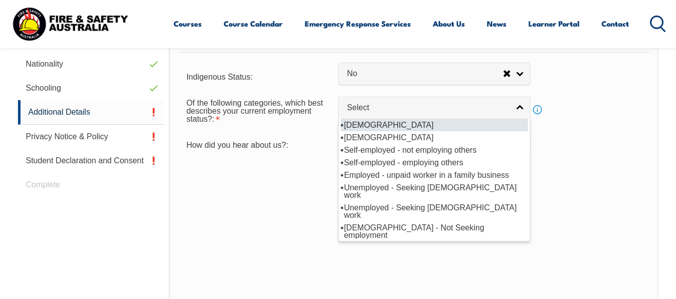
click at [412, 127] on li "[DEMOGRAPHIC_DATA]" at bounding box center [434, 125] width 187 height 13
select select "1"
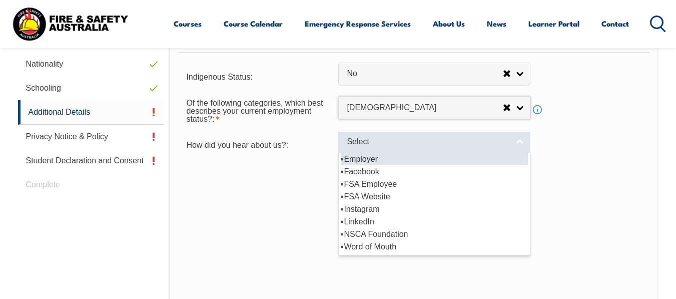
click at [521, 140] on link "Select" at bounding box center [434, 142] width 192 height 23
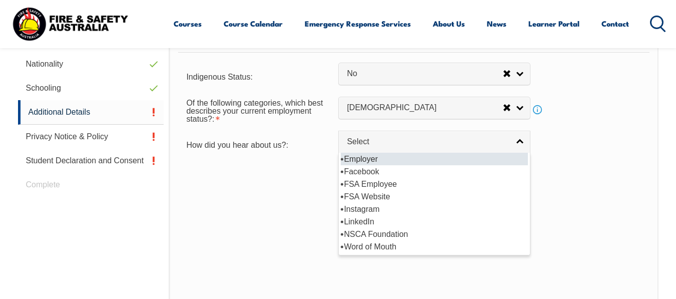
click at [417, 162] on li "Employer" at bounding box center [434, 159] width 187 height 13
select select "8019"
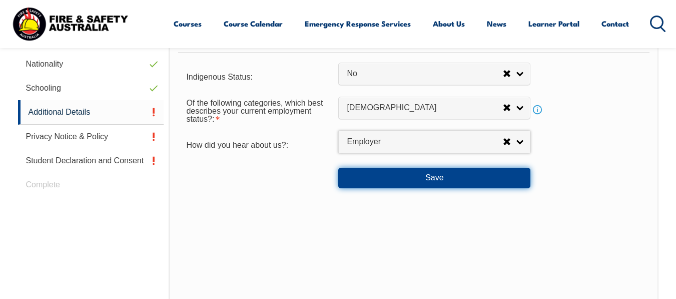
click at [426, 176] on button "Save" at bounding box center [434, 178] width 192 height 20
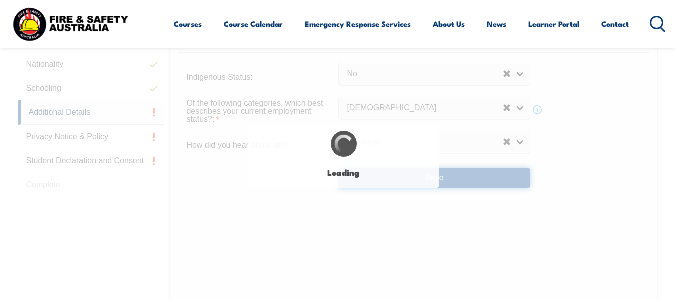
select select "false"
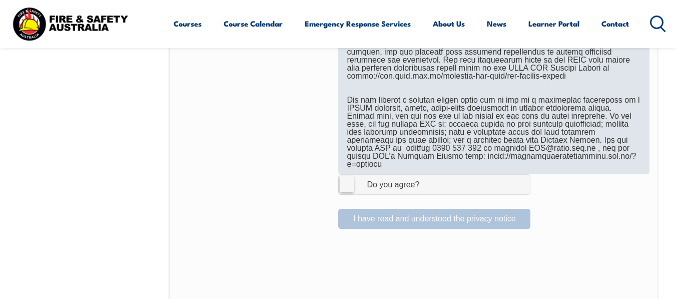
scroll to position [643, 0]
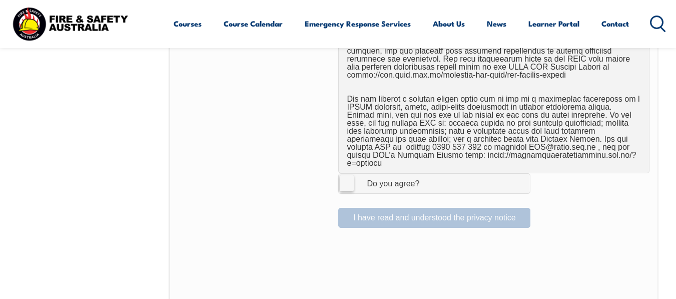
click at [351, 178] on label "I Agree Do you agree?" at bounding box center [434, 183] width 192 height 20
click at [428, 178] on input "I Agree Do you agree?" at bounding box center [436, 183] width 17 height 19
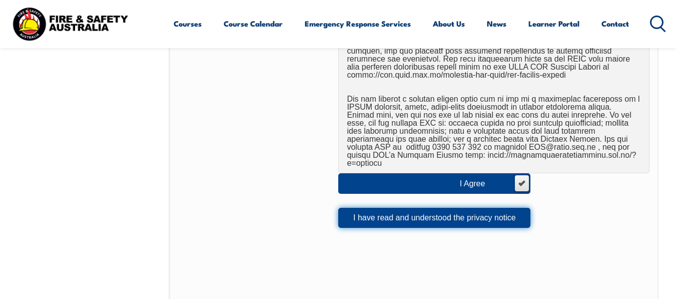
click at [438, 210] on button "I have read and understood the privacy notice" at bounding box center [434, 218] width 192 height 20
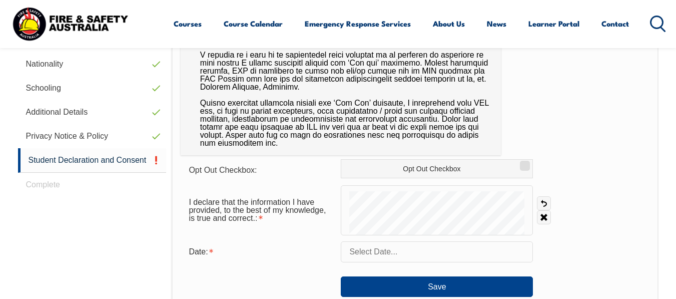
scroll to position [443, 0]
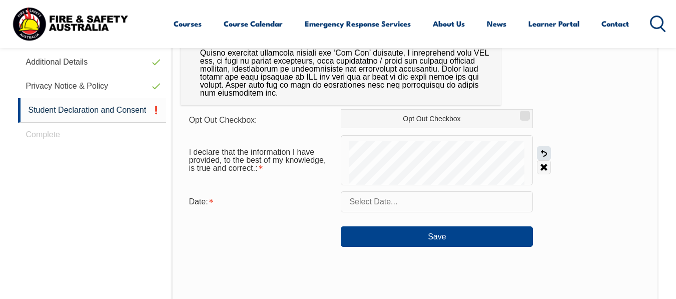
click at [544, 154] on link "Undo" at bounding box center [544, 153] width 14 height 14
click at [543, 151] on link "Undo" at bounding box center [544, 153] width 14 height 14
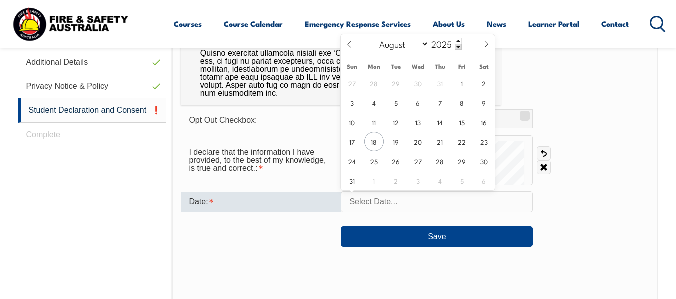
click at [411, 202] on input "text" at bounding box center [437, 201] width 192 height 21
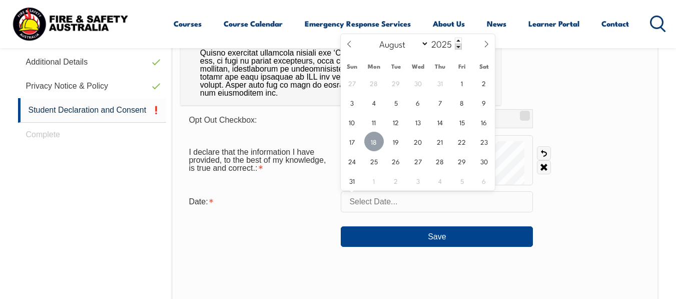
click at [374, 145] on span "18" at bounding box center [374, 142] width 20 height 20
type input "August 18, 2025"
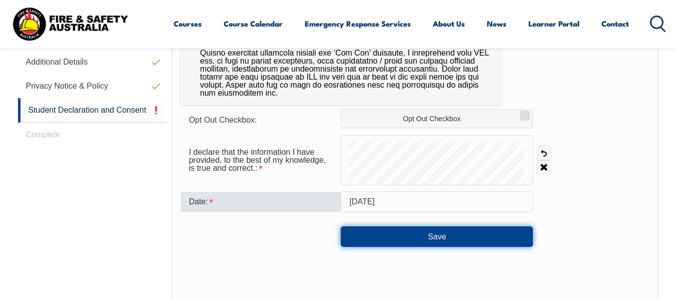
click at [430, 238] on button "Save" at bounding box center [437, 236] width 192 height 20
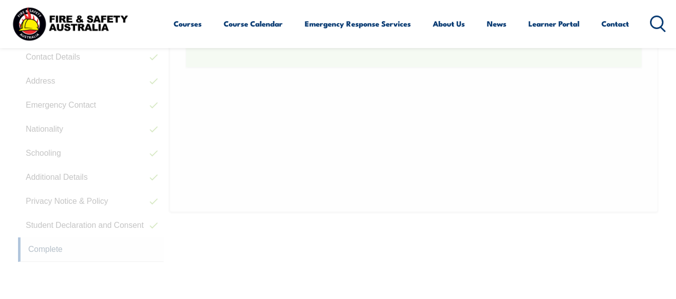
scroll to position [243, 0]
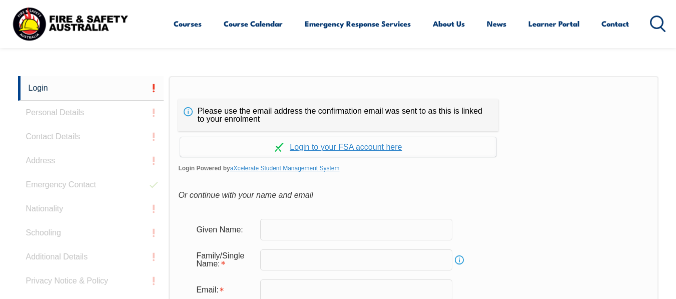
scroll to position [237, 0]
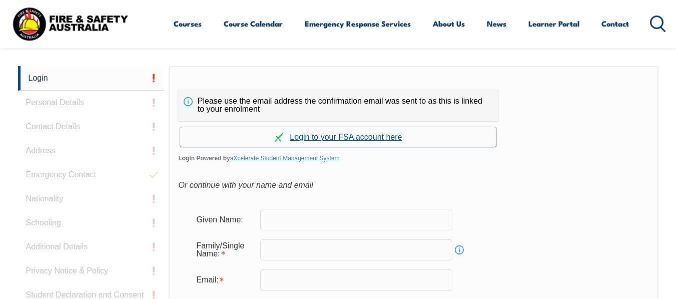
click at [349, 136] on link "Continue with aXcelerate" at bounding box center [338, 137] width 316 height 20
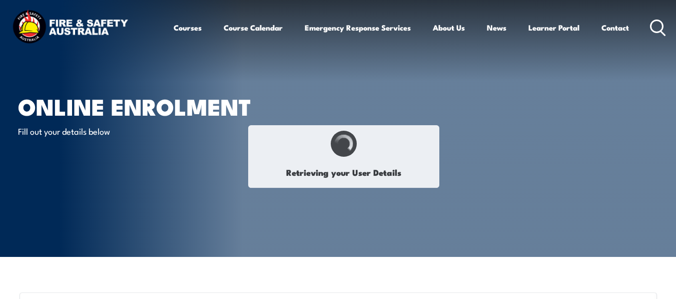
select select "Mrs"
type input "Ajiah"
type input "Atan"
type input "[DATE]"
type input "7LRTE2R27D"
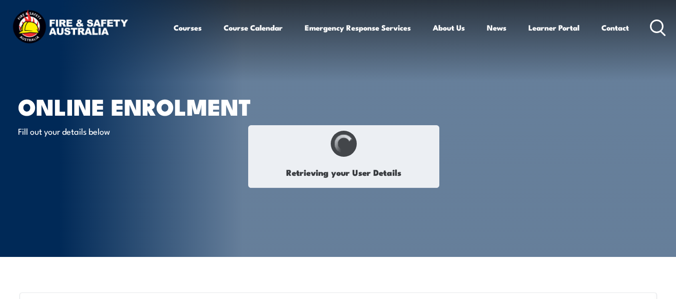
select select "F"
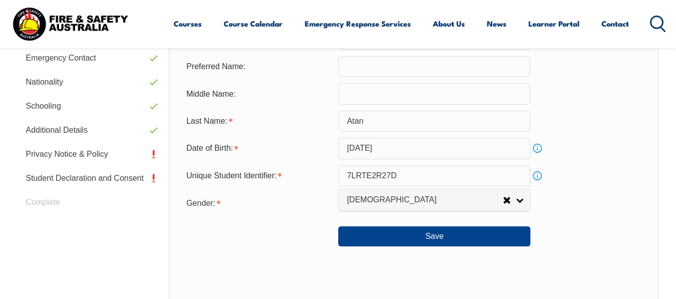
scroll to position [393, 0]
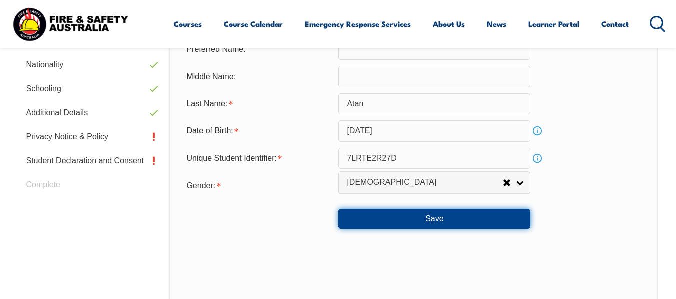
click at [422, 219] on button "Save" at bounding box center [434, 219] width 192 height 20
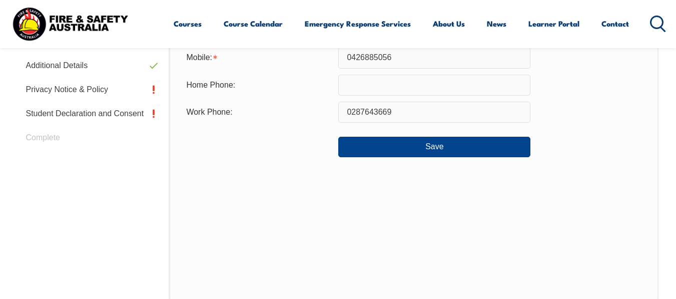
scroll to position [443, 0]
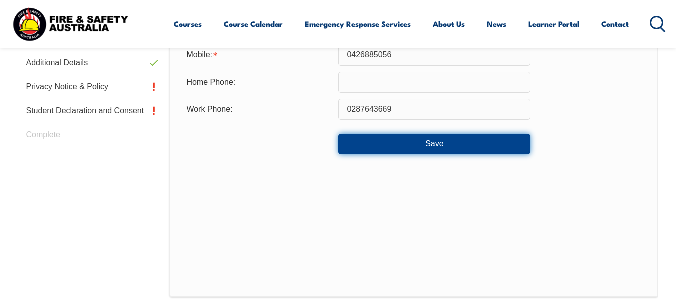
click at [431, 147] on button "Save" at bounding box center [434, 144] width 192 height 20
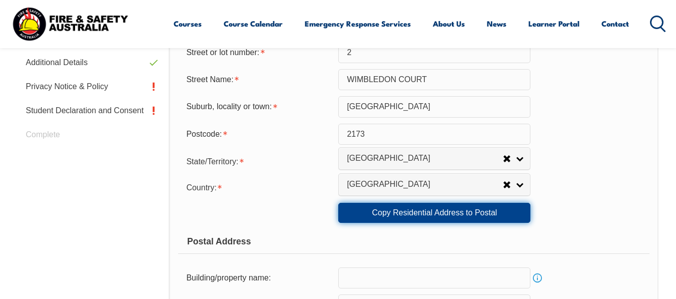
click at [446, 211] on link "Copy Residential Address to Postal" at bounding box center [434, 213] width 192 height 20
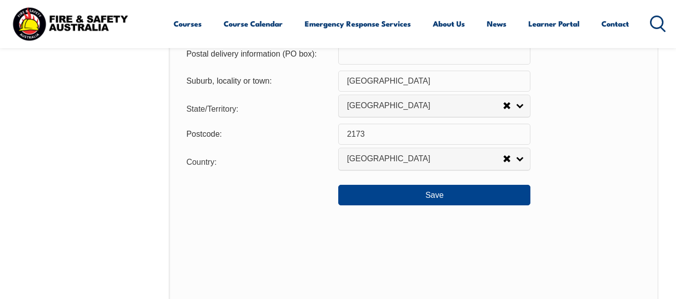
scroll to position [793, 0]
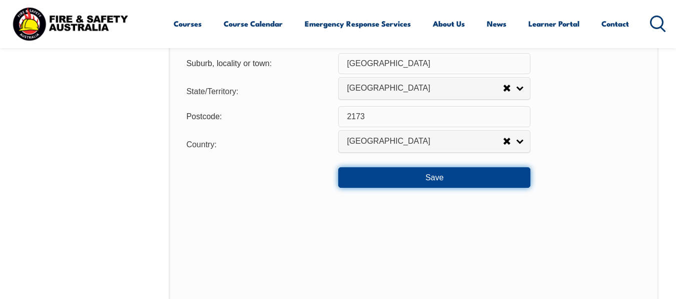
click at [444, 176] on button "Save" at bounding box center [434, 177] width 192 height 20
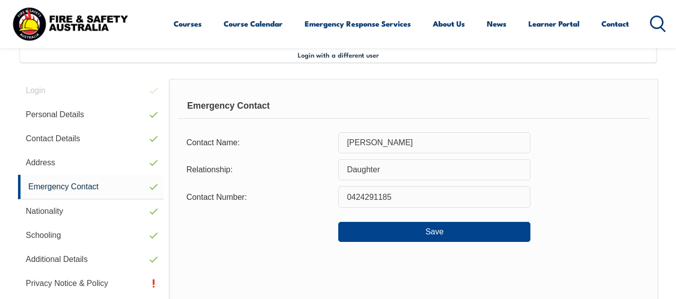
scroll to position [243, 0]
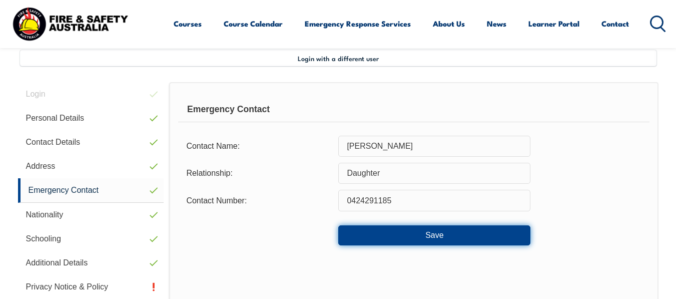
click at [475, 236] on button "Save" at bounding box center [434, 235] width 192 height 20
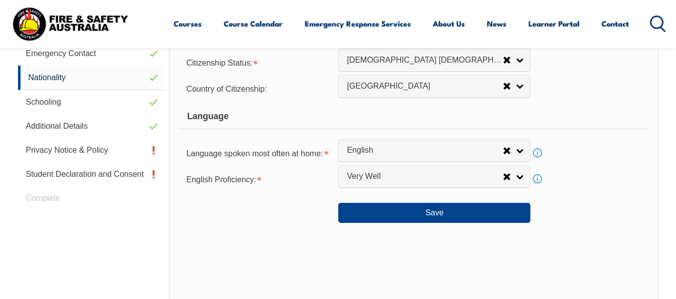
scroll to position [393, 0]
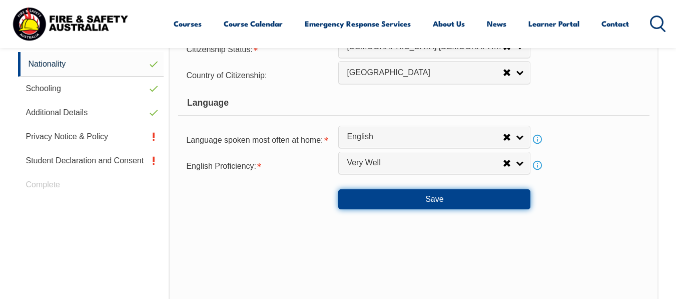
click at [460, 200] on button "Save" at bounding box center [434, 199] width 192 height 20
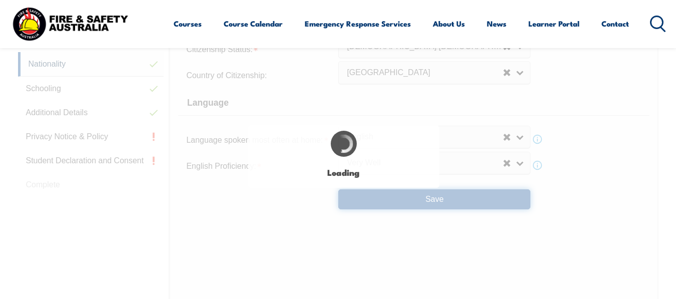
select select "false"
select select "true"
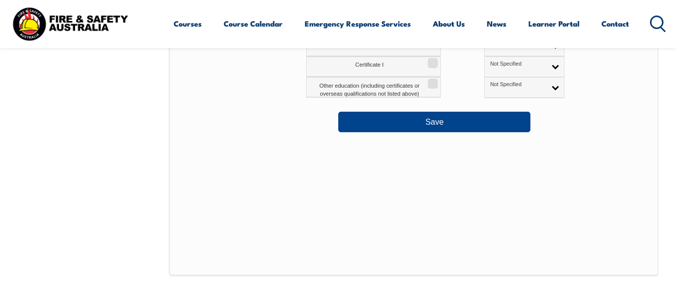
scroll to position [643, 0]
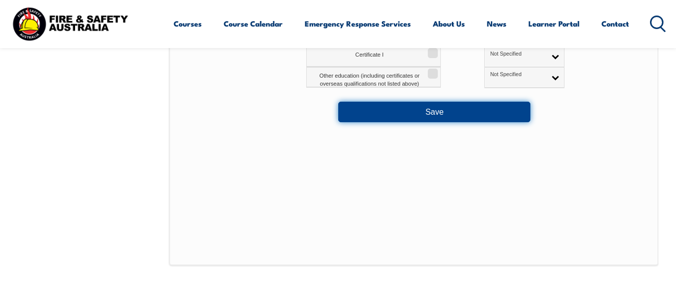
click at [476, 113] on button "Save" at bounding box center [434, 112] width 192 height 20
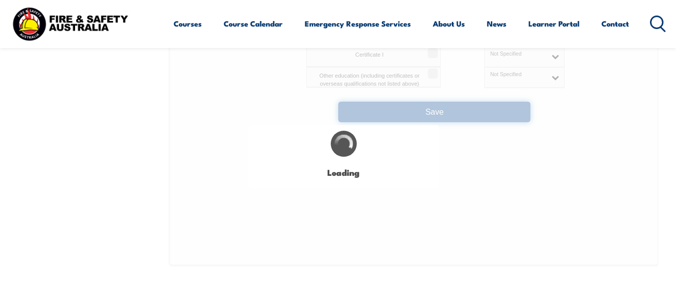
select select "false"
select select "true"
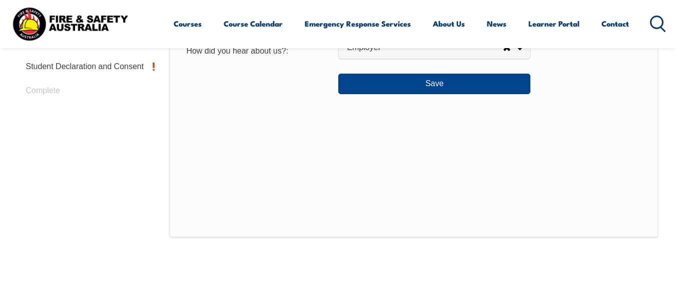
scroll to position [493, 0]
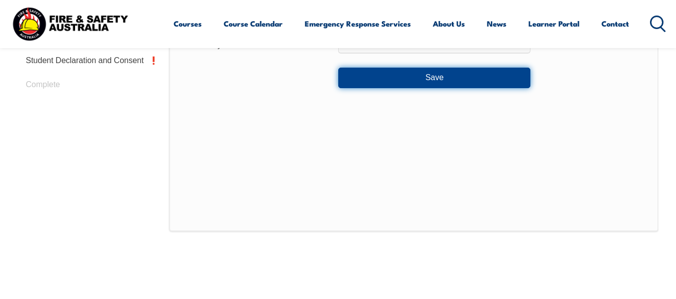
click at [460, 78] on button "Save" at bounding box center [434, 78] width 192 height 20
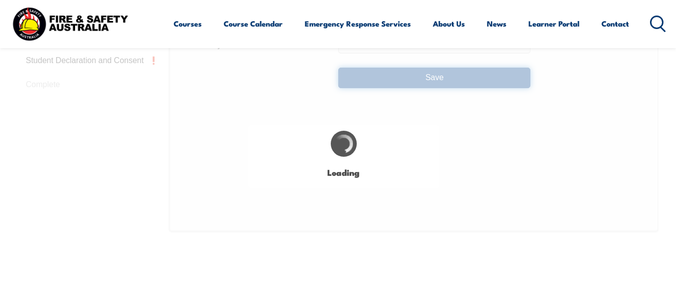
select select "false"
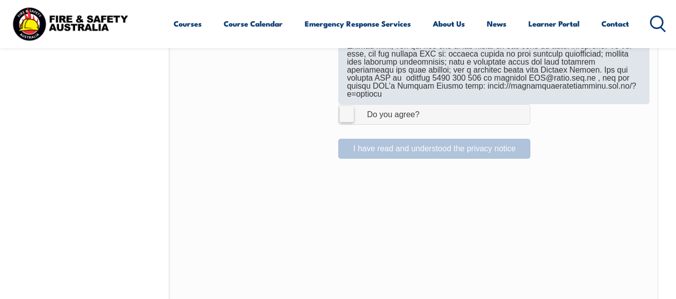
scroll to position [715, 0]
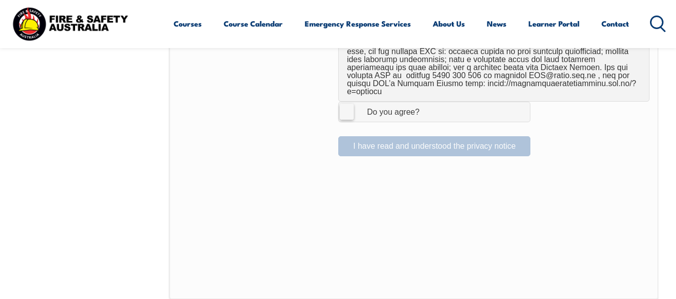
click at [350, 103] on label "I Agree Do you agree?" at bounding box center [434, 112] width 192 height 20
click at [428, 103] on input "I Agree Do you agree?" at bounding box center [436, 111] width 17 height 19
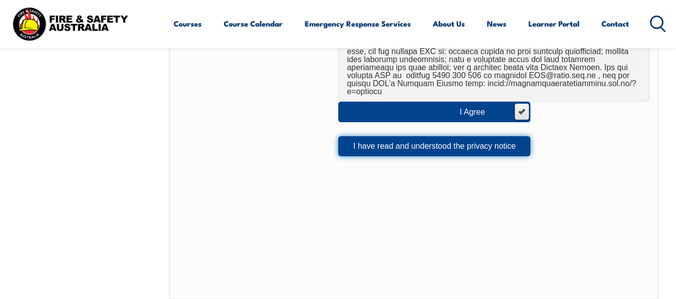
click at [389, 137] on button "I have read and understood the privacy notice" at bounding box center [434, 146] width 192 height 20
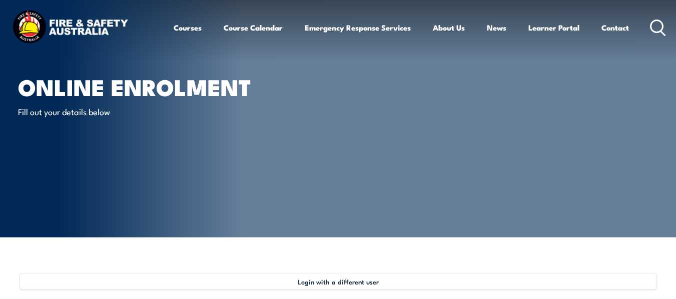
scroll to position [0, 0]
